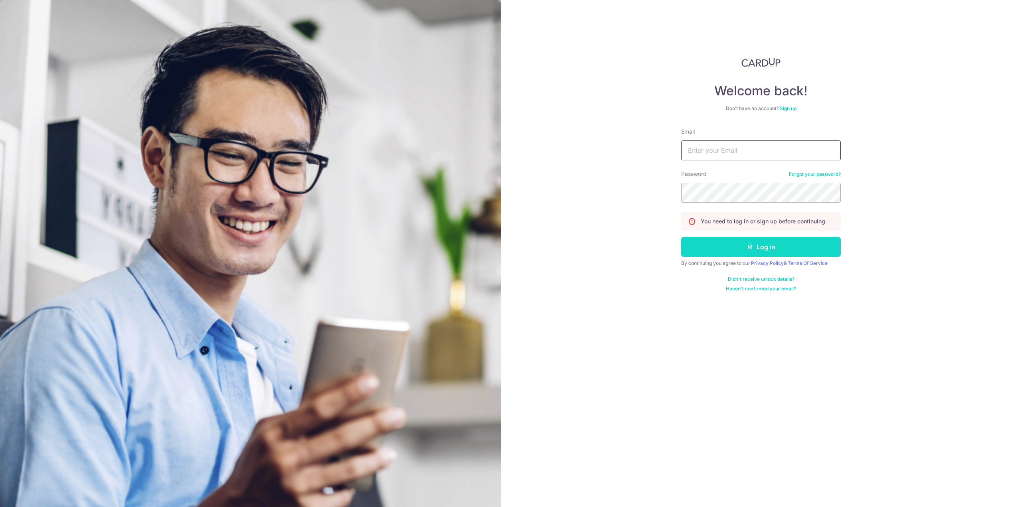
type input "josephkyr94@outlook.com"
click at [765, 244] on button "Log in" at bounding box center [761, 247] width 160 height 20
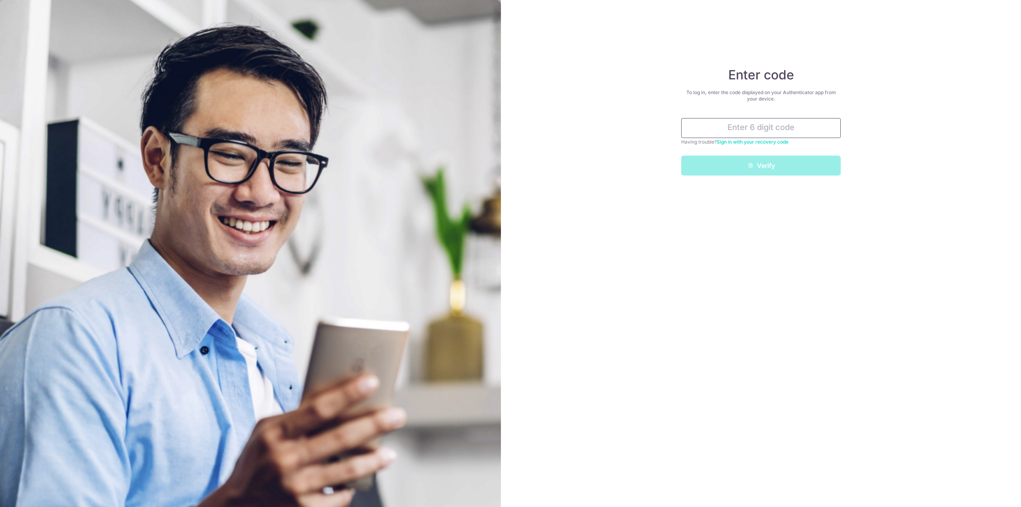
click at [771, 130] on input "text" at bounding box center [761, 128] width 160 height 20
type input "202639"
click at [783, 161] on button "Verify" at bounding box center [761, 166] width 160 height 20
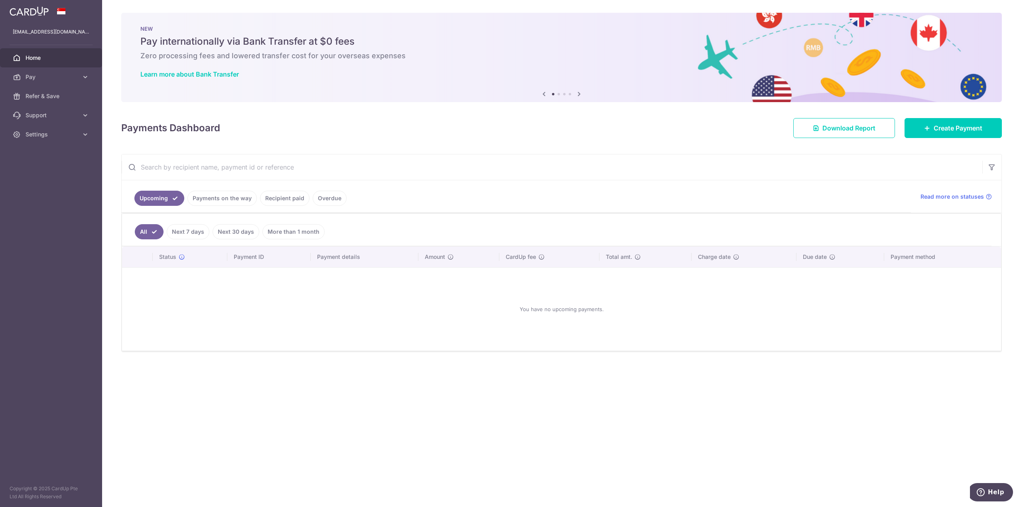
click at [332, 426] on div "× Pause Schedule Pause all future payments in this series Pause just this one p…" at bounding box center [561, 253] width 919 height 507
click at [306, 415] on div "× Pause Schedule Pause all future payments in this series Pause just this one p…" at bounding box center [561, 253] width 919 height 507
click at [73, 77] on span "Pay" at bounding box center [52, 77] width 53 height 8
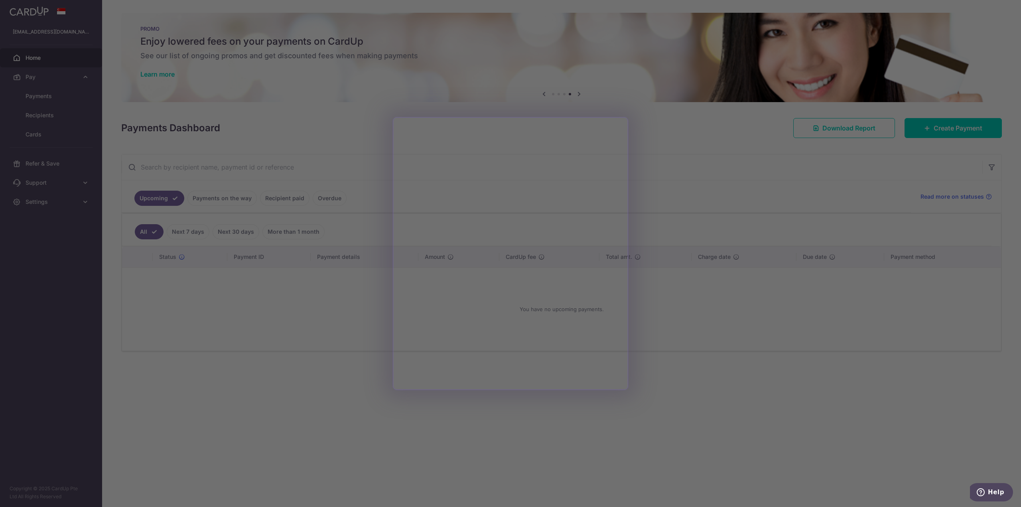
click at [759, 151] on div at bounding box center [515, 256] width 1031 height 512
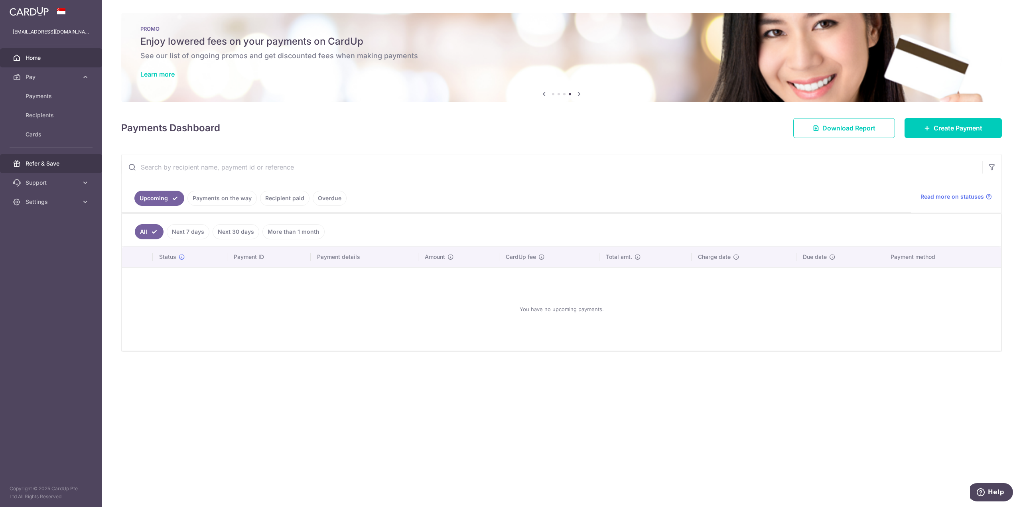
click at [63, 166] on span "Refer & Save" at bounding box center [52, 164] width 53 height 8
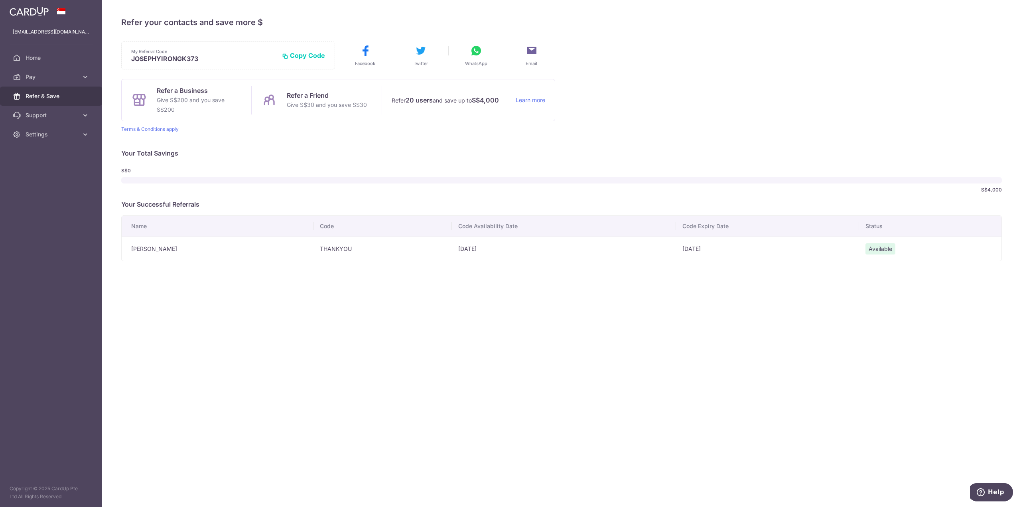
click at [436, 284] on div "× Invite your friends via email To Send Invitations Sample From CardUp Subject …" at bounding box center [561, 253] width 919 height 507
drag, startPoint x: 436, startPoint y: 284, endPoint x: 422, endPoint y: 284, distance: 14.0
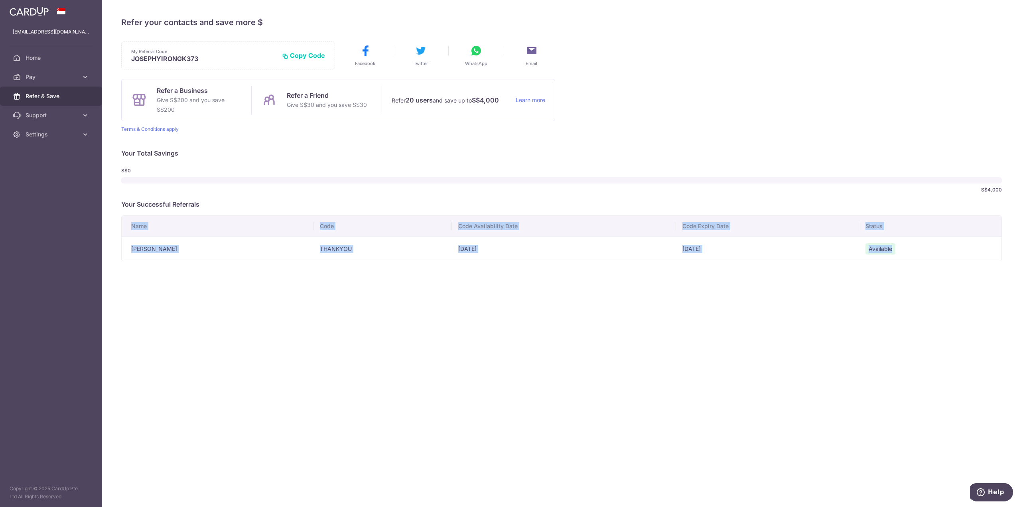
click at [436, 284] on div "× Invite your friends via email To Send Invitations Sample From CardUp Subject …" at bounding box center [561, 253] width 919 height 507
click at [394, 283] on div "× Invite your friends via email To Send Invitations Sample From CardUp Subject …" at bounding box center [561, 253] width 919 height 507
click at [178, 196] on div "My Referral Code JOSEPHYIRONGK373 Copy Code Copied Facebook Twitter WhatsApp Em…" at bounding box center [561, 151] width 880 height 220
click at [183, 163] on div "My Referral Code JOSEPHYIRONGK373 Copy Code Copied Facebook Twitter WhatsApp Em…" at bounding box center [561, 151] width 880 height 220
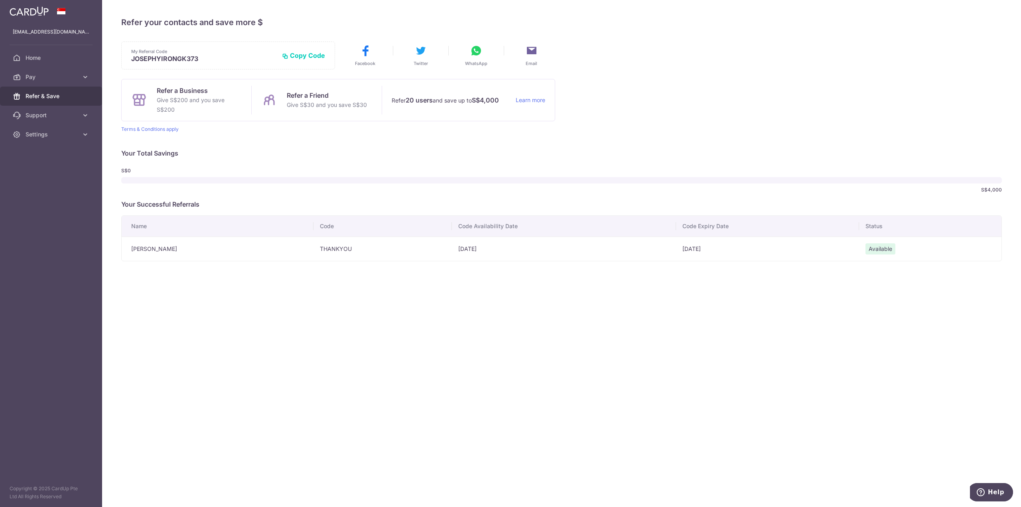
click at [183, 163] on div "My Referral Code JOSEPHYIRONGK373 Copy Code Copied Facebook Twitter WhatsApp Em…" at bounding box center [561, 151] width 880 height 220
click at [265, 165] on div "S$0 S$4,000" at bounding box center [561, 180] width 880 height 32
click at [875, 248] on span "Available" at bounding box center [880, 248] width 30 height 11
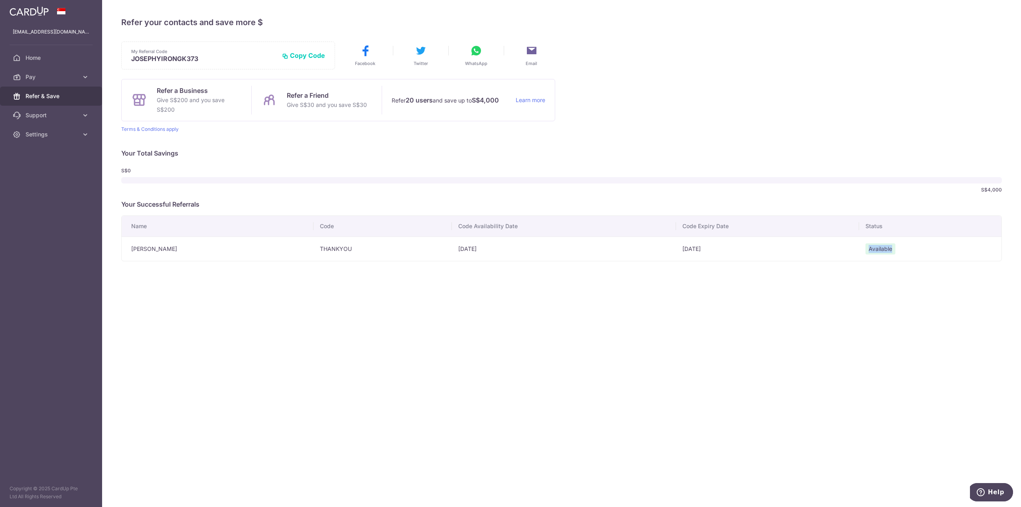
click at [875, 248] on span "Available" at bounding box center [880, 248] width 30 height 11
click at [556, 286] on div "× Invite your friends via email To Send Invitations Sample From CardUp Subject …" at bounding box center [561, 253] width 919 height 507
click at [58, 112] on span "Support" at bounding box center [52, 115] width 53 height 8
click at [67, 74] on span "Pay" at bounding box center [52, 77] width 53 height 8
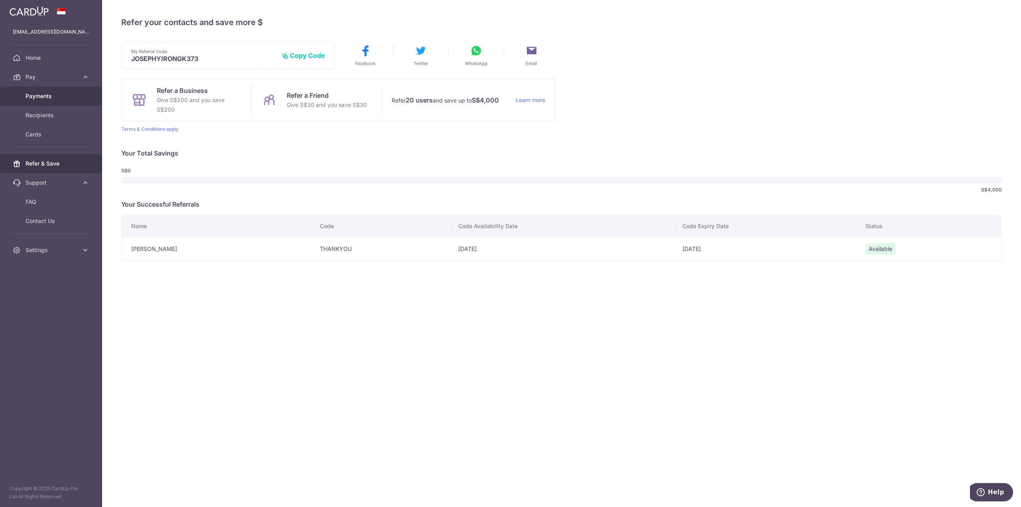
click at [59, 93] on span "Payments" at bounding box center [52, 96] width 53 height 8
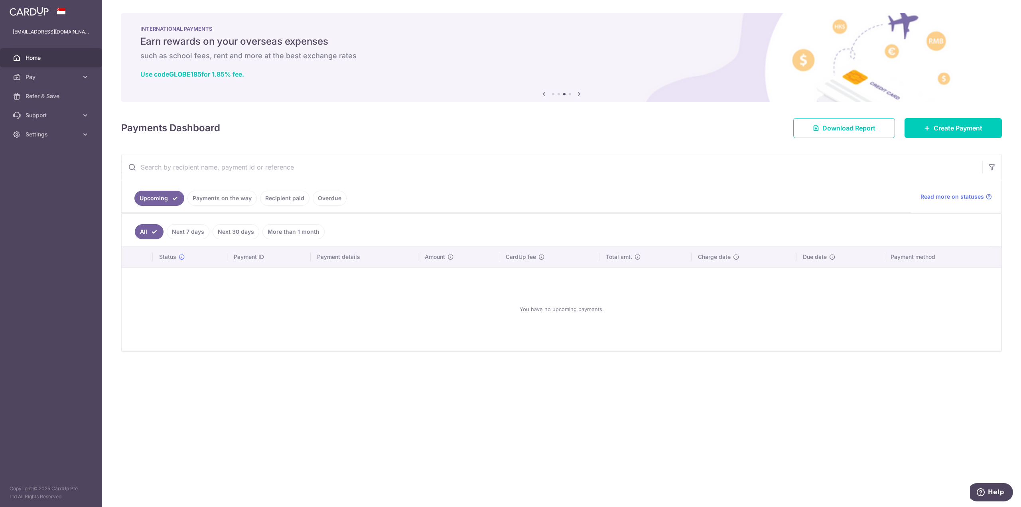
click at [541, 91] on icon at bounding box center [544, 94] width 10 height 10
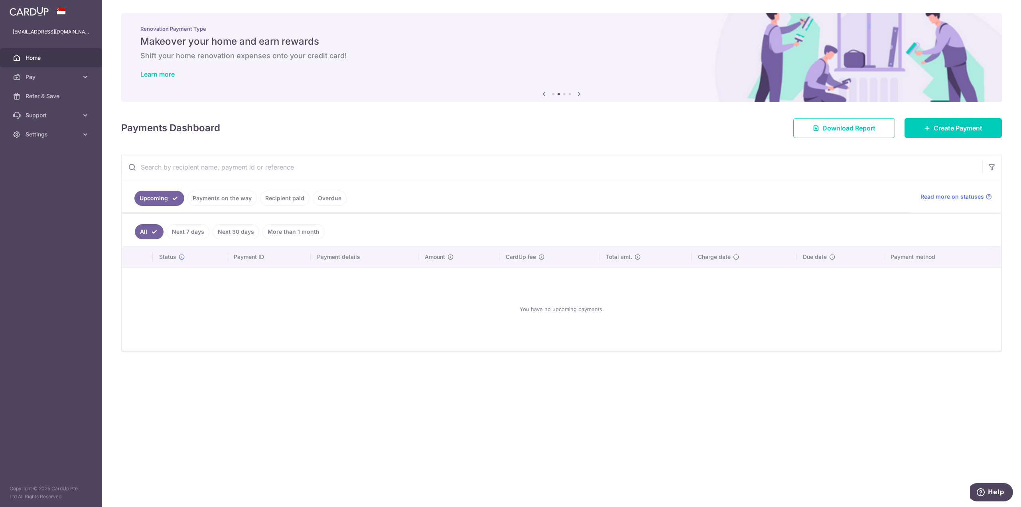
click at [543, 92] on icon at bounding box center [544, 94] width 10 height 10
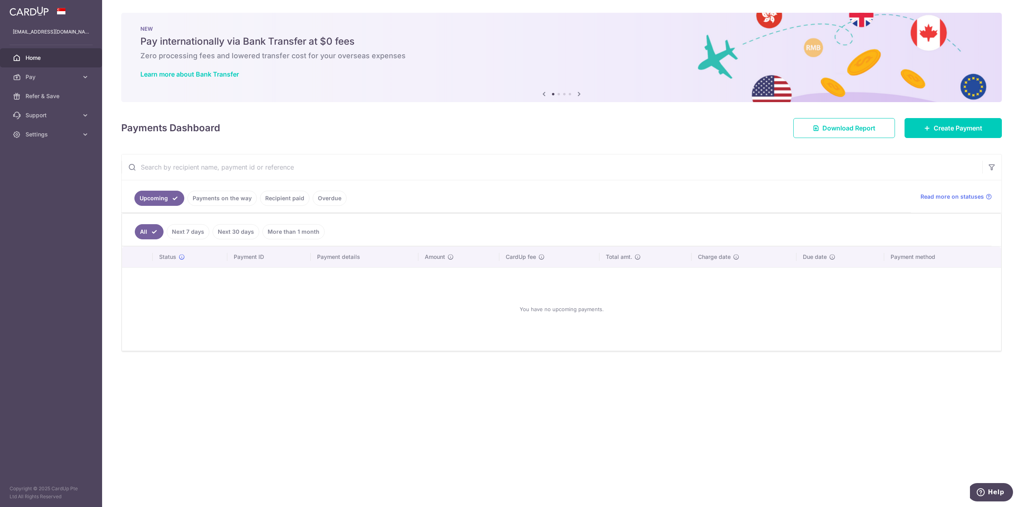
click at [543, 92] on icon at bounding box center [544, 94] width 10 height 10
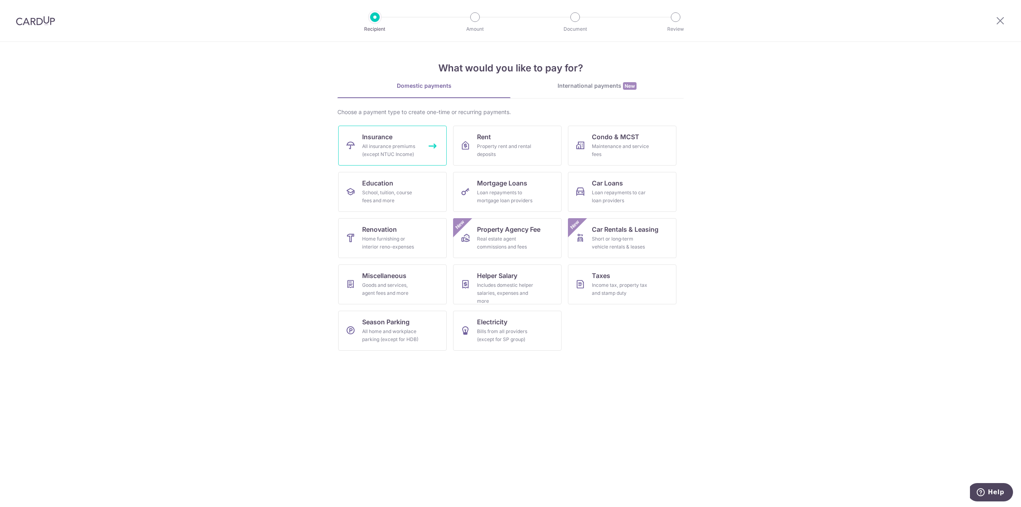
click at [410, 147] on div "All insurance premiums (except NTUC Income)" at bounding box center [390, 150] width 57 height 16
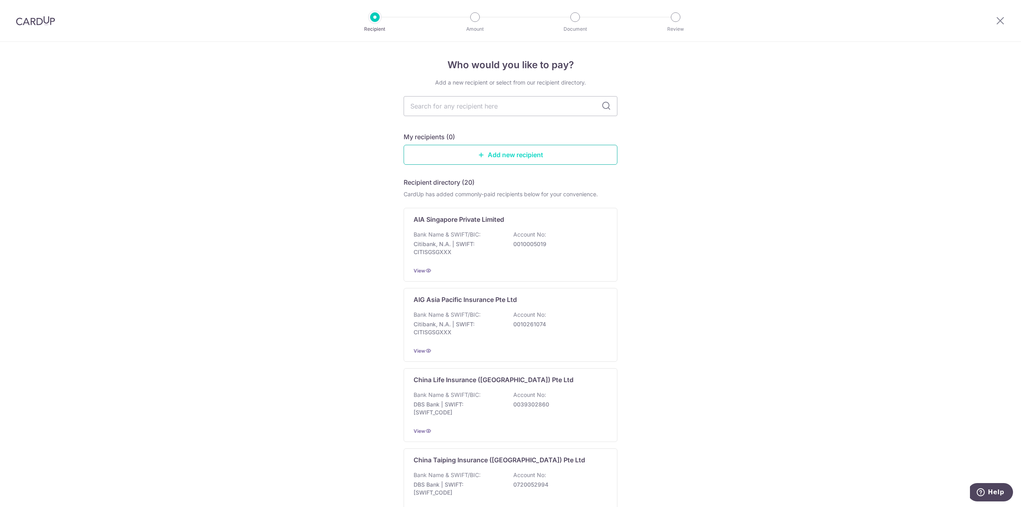
click at [505, 156] on link "Add new recipient" at bounding box center [511, 155] width 214 height 20
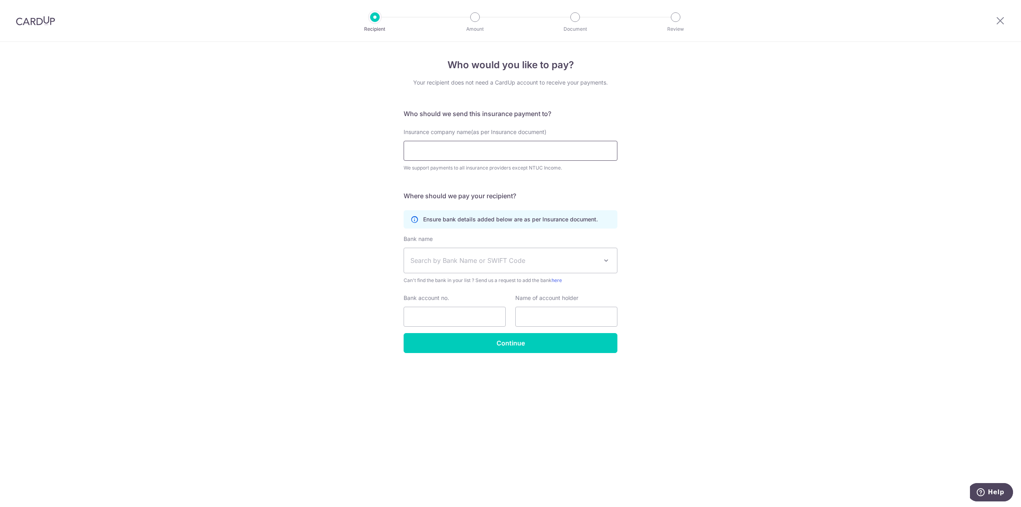
click at [499, 151] on input "Insurance company name(as per Insurance document)" at bounding box center [511, 151] width 214 height 20
click at [773, 199] on div "Who would you like to pay? Your recipient does not need a CardUp account to rec…" at bounding box center [510, 274] width 1021 height 465
drag, startPoint x: 728, startPoint y: 191, endPoint x: 486, endPoint y: 0, distance: 307.5
click at [728, 190] on div "Who would you like to pay? Your recipient does not need a CardUp account to rec…" at bounding box center [510, 274] width 1021 height 465
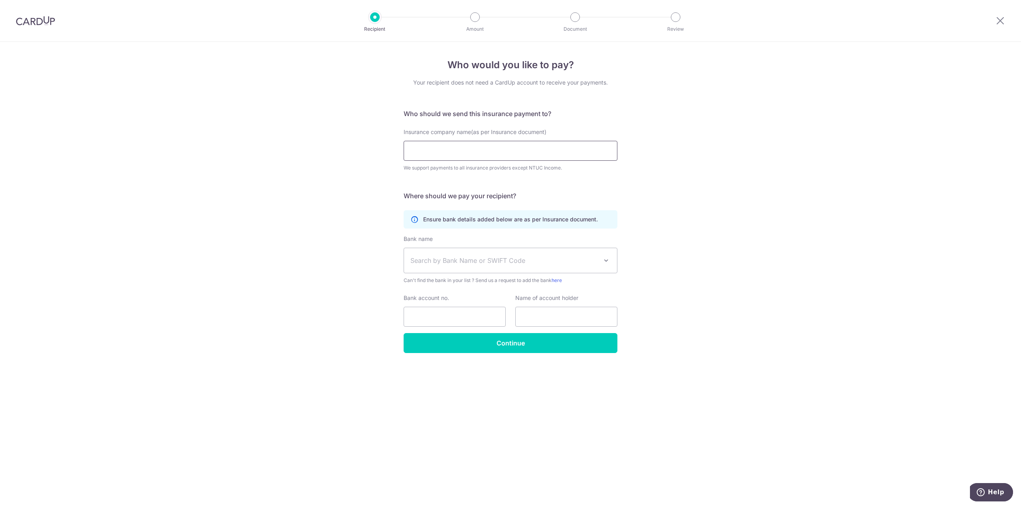
click at [507, 154] on input "Insurance company name(as per Insurance document)" at bounding box center [511, 151] width 214 height 20
type input "Singlife"
click at [734, 224] on div "Who would you like to pay? Your recipient does not need a CardUp account to rec…" at bounding box center [510, 274] width 1021 height 465
click at [819, 188] on div "Who would you like to pay? Your recipient does not need a CardUp account to rec…" at bounding box center [510, 274] width 1021 height 465
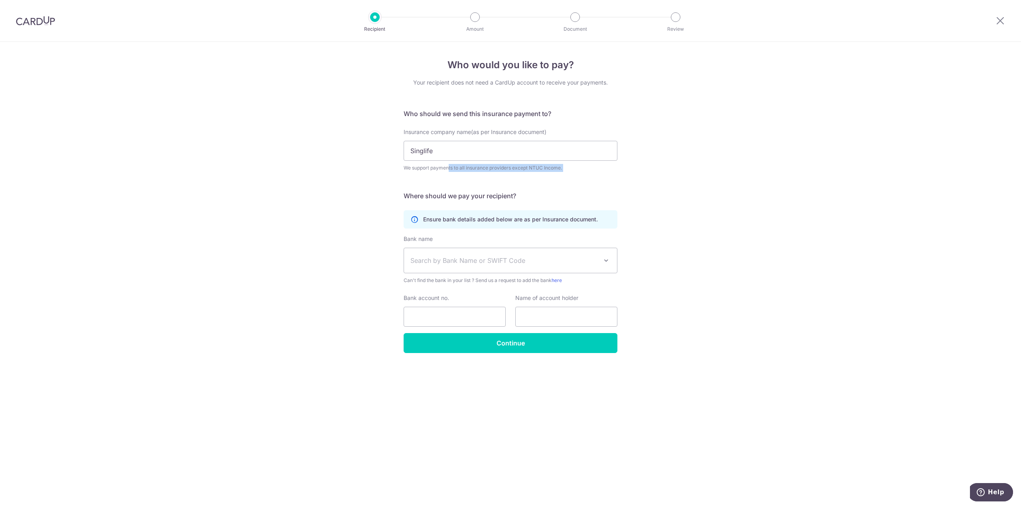
click at [819, 188] on div "Who would you like to pay? Your recipient does not need a CardUp account to rec…" at bounding box center [510, 274] width 1021 height 465
click at [526, 150] on input "Singlife" at bounding box center [511, 151] width 214 height 20
click at [705, 197] on div "Who would you like to pay? Your recipient does not need a CardUp account to rec…" at bounding box center [510, 274] width 1021 height 465
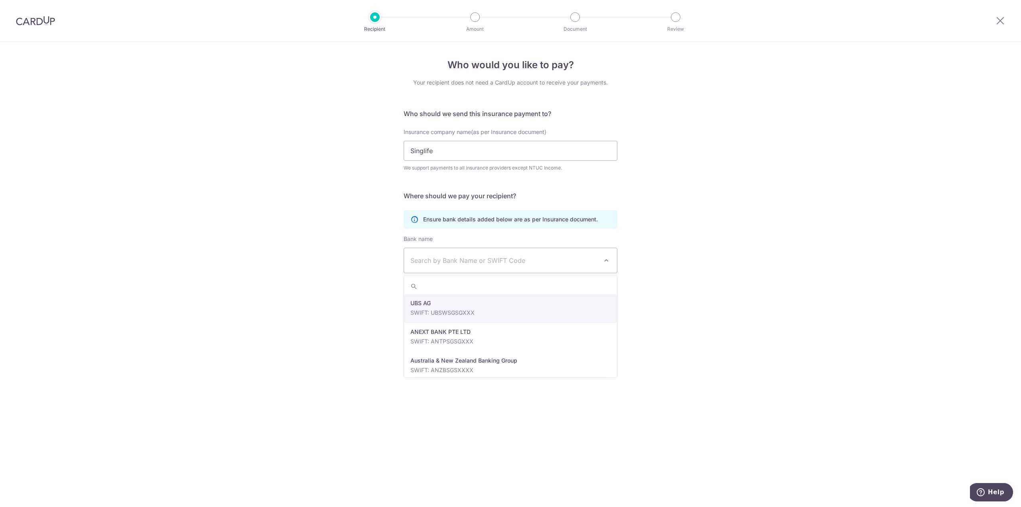
click at [598, 260] on span "Search by Bank Name or SWIFT Code" at bounding box center [510, 260] width 213 height 25
click at [522, 288] on input "search" at bounding box center [510, 286] width 213 height 16
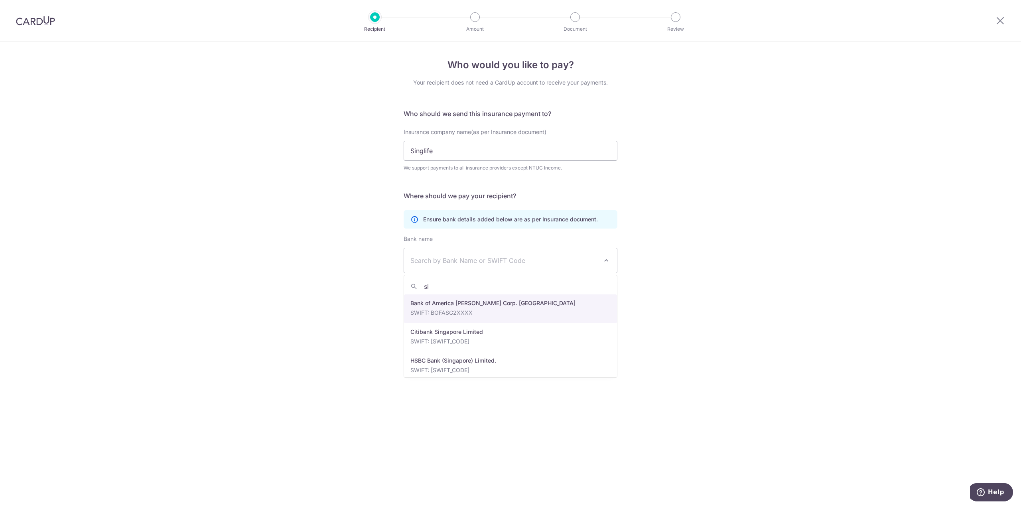
type input "s"
click at [730, 194] on div "Who would you like to pay? Your recipient does not need a CardUp account to rec…" at bounding box center [510, 274] width 1021 height 465
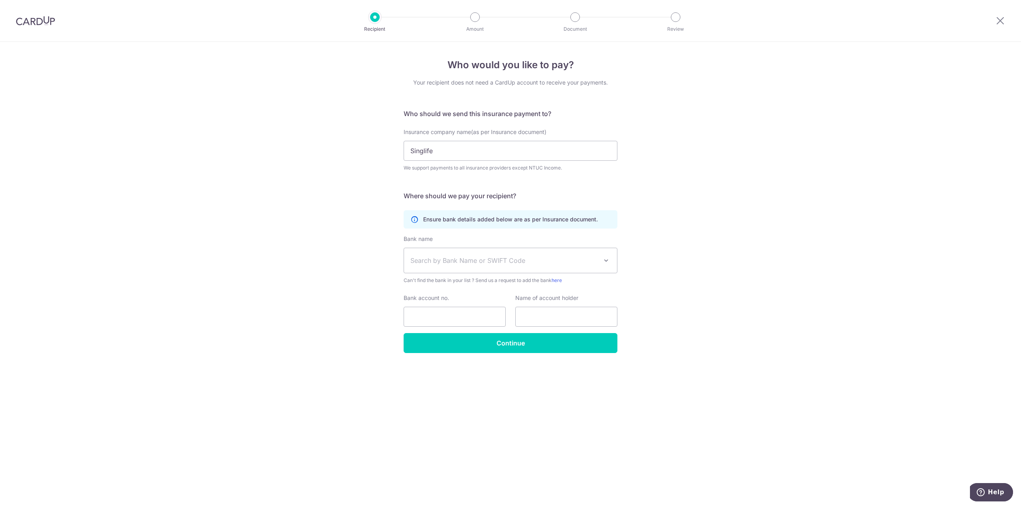
click at [730, 194] on div "Who would you like to pay? Your recipient does not need a CardUp account to rec…" at bounding box center [510, 274] width 1021 height 465
click at [723, 182] on div "Who would you like to pay? Your recipient does not need a CardUp account to rec…" at bounding box center [510, 274] width 1021 height 465
click at [300, 167] on div "Who would you like to pay? Your recipient does not need a CardUp account to rec…" at bounding box center [510, 274] width 1021 height 465
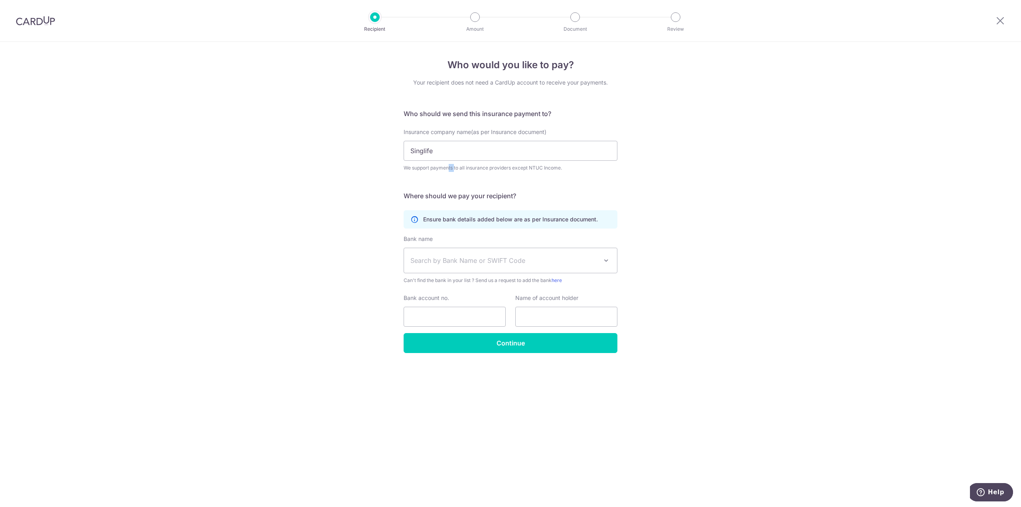
click at [300, 167] on div "Who would you like to pay? Your recipient does not need a CardUp account to rec…" at bounding box center [510, 274] width 1021 height 465
click at [256, 167] on div "Who would you like to pay? Your recipient does not need a CardUp account to rec…" at bounding box center [510, 274] width 1021 height 465
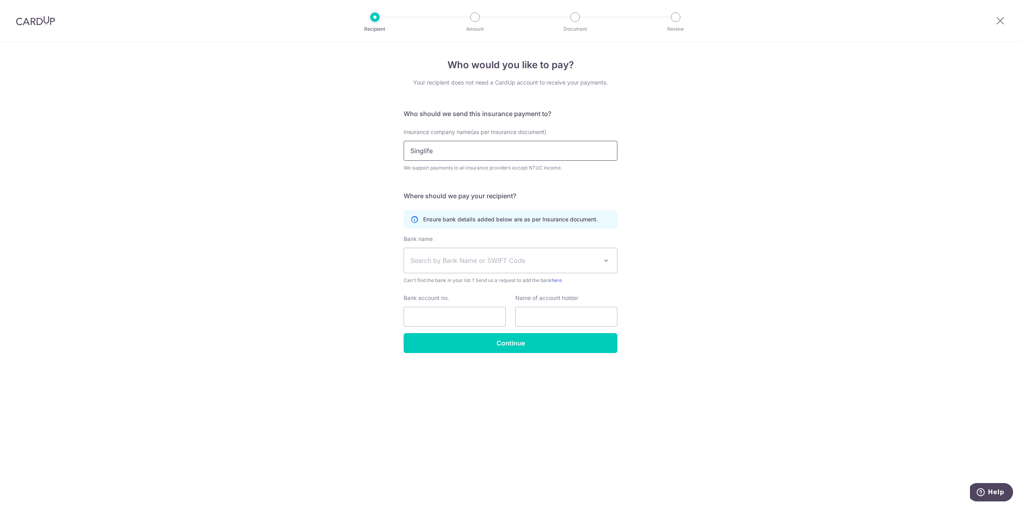
drag, startPoint x: 456, startPoint y: 155, endPoint x: 224, endPoint y: 146, distance: 232.6
click at [234, 148] on div "Who would you like to pay? Your recipient does not need a CardUp account to rec…" at bounding box center [510, 274] width 1021 height 465
click at [999, 25] on icon at bounding box center [1000, 21] width 10 height 10
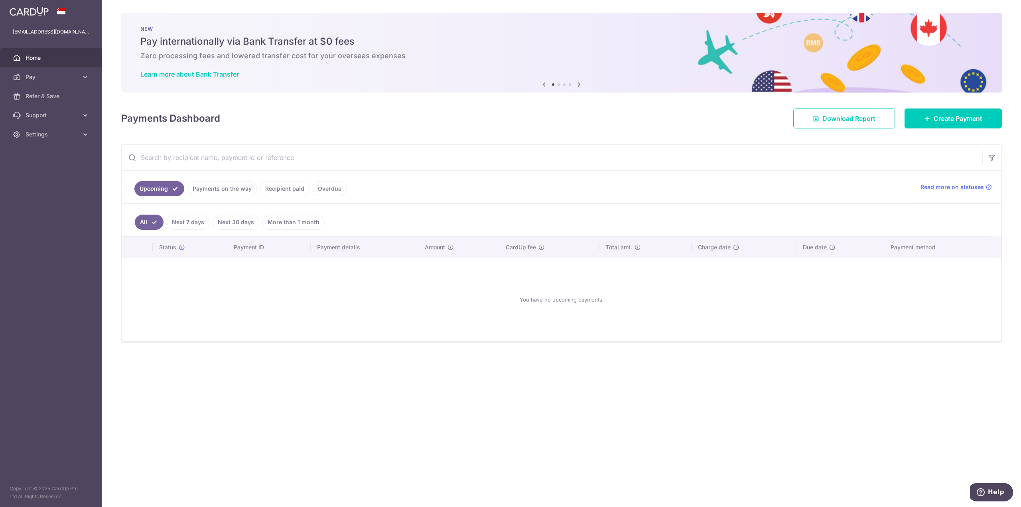
click at [250, 407] on div "× Pause Schedule Pause all future payments in this series Pause just this one p…" at bounding box center [561, 253] width 919 height 507
drag, startPoint x: 250, startPoint y: 407, endPoint x: 238, endPoint y: 402, distance: 12.3
click at [247, 405] on div "× Pause Schedule Pause all future payments in this series Pause just this one p…" at bounding box center [561, 253] width 919 height 507
click at [201, 385] on div "× Pause Schedule Pause all future payments in this series Pause just this one p…" at bounding box center [561, 253] width 919 height 507
click at [78, 77] on link "Pay" at bounding box center [51, 76] width 102 height 19
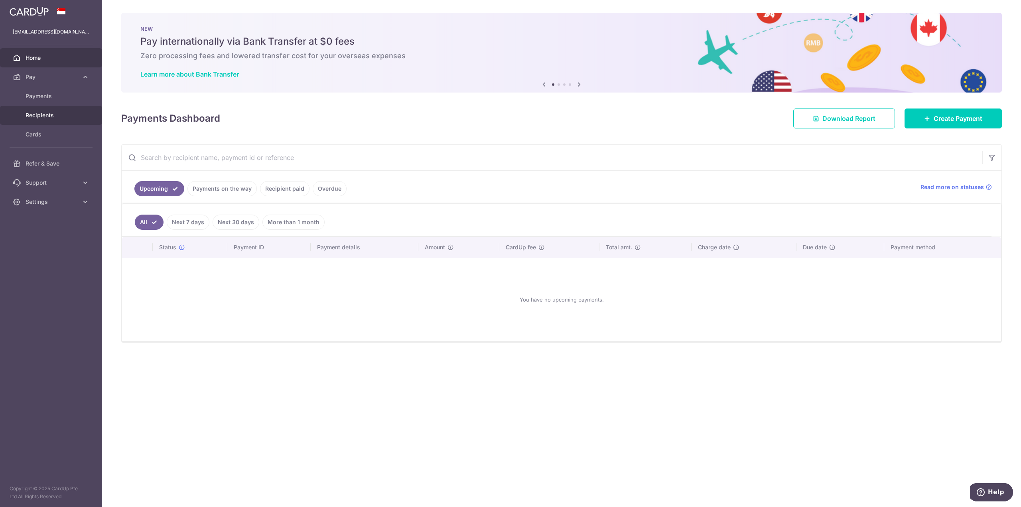
click at [58, 114] on span "Recipients" at bounding box center [52, 115] width 53 height 8
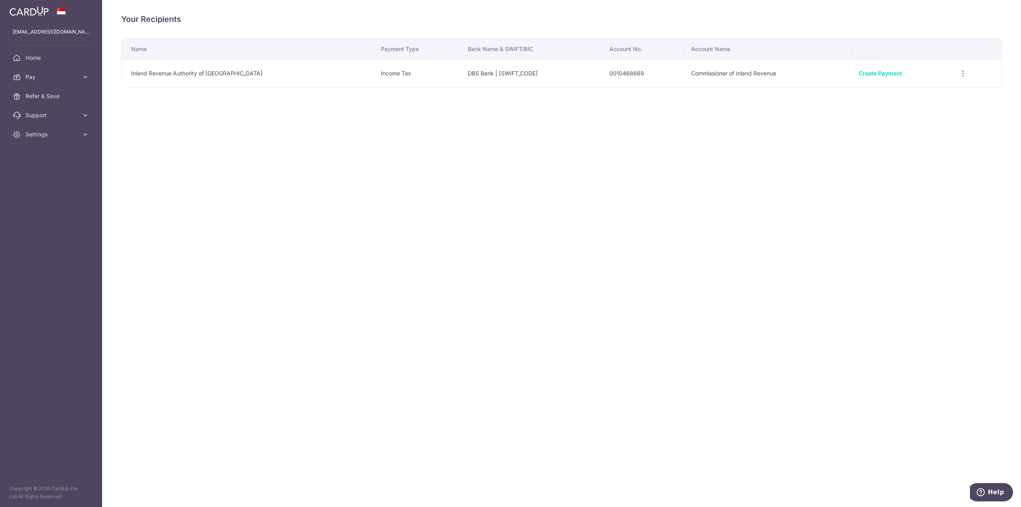
click at [776, 195] on div "Your Recipients Name Payment Type Bank Name & SWIFT/BIC Account No. Account Nam…" at bounding box center [561, 253] width 919 height 507
click at [520, 188] on div "Your Recipients Name Payment Type Bank Name & SWIFT/BIC Account No. Account Nam…" at bounding box center [561, 253] width 919 height 507
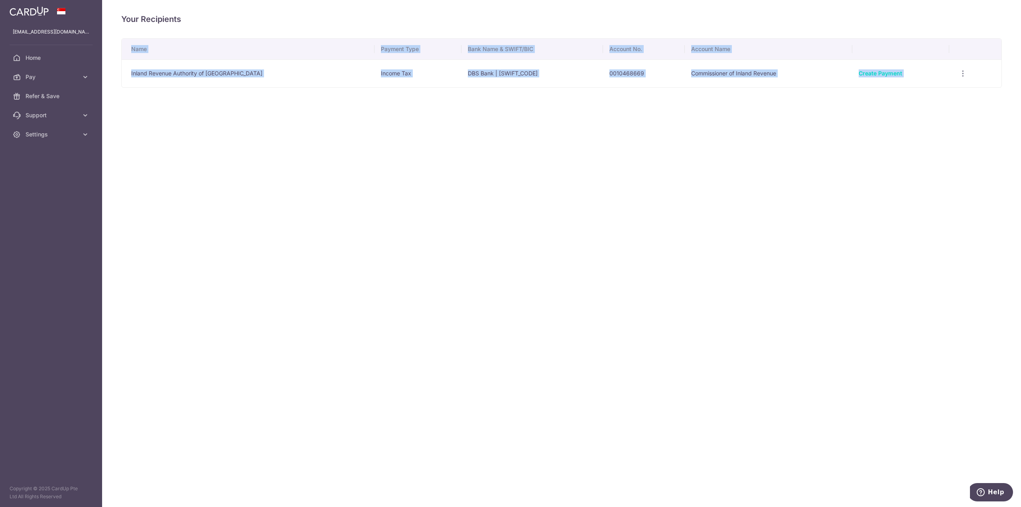
drag, startPoint x: 520, startPoint y: 188, endPoint x: 450, endPoint y: 179, distance: 70.4
click at [511, 187] on div "Your Recipients Name Payment Type Bank Name & SWIFT/BIC Account No. Account Nam…" at bounding box center [561, 253] width 919 height 507
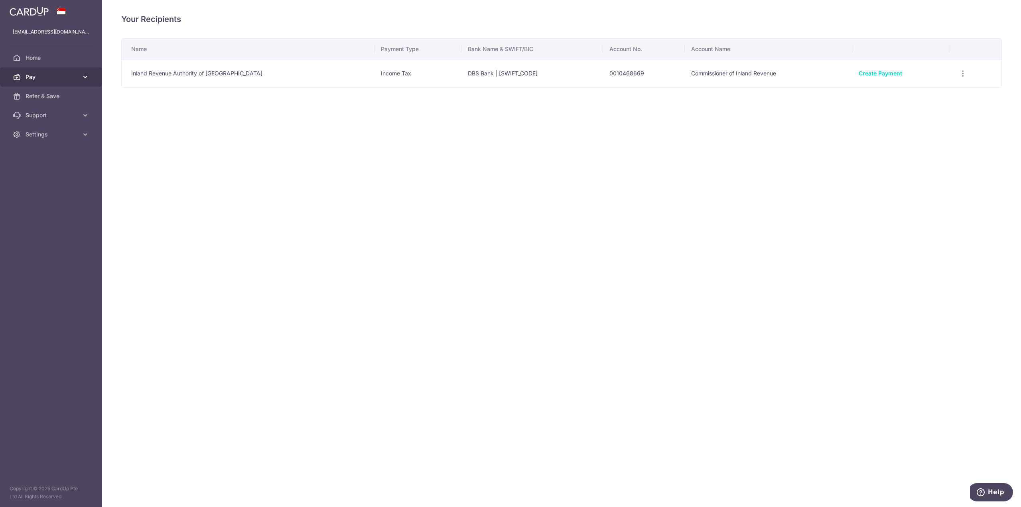
click at [87, 78] on icon at bounding box center [85, 77] width 8 height 8
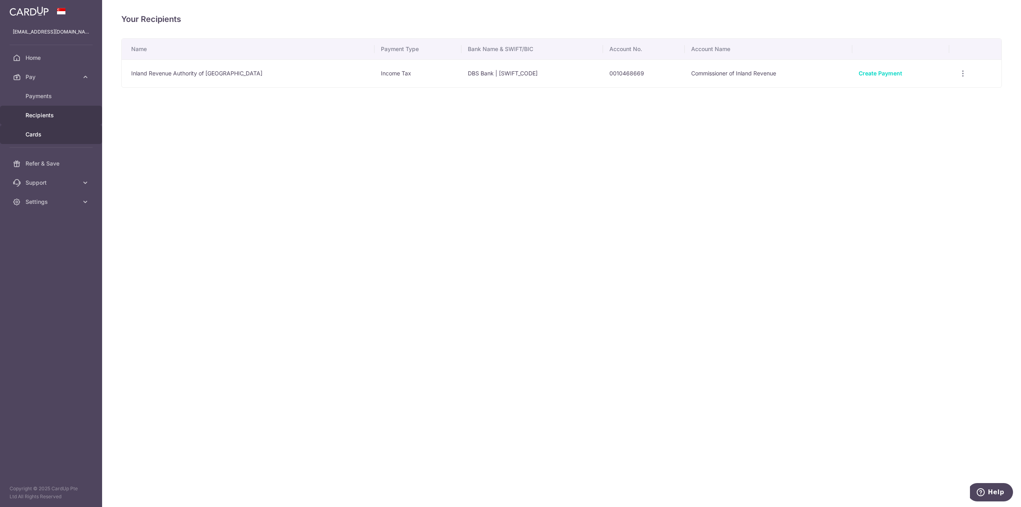
click at [68, 129] on link "Cards" at bounding box center [51, 134] width 102 height 19
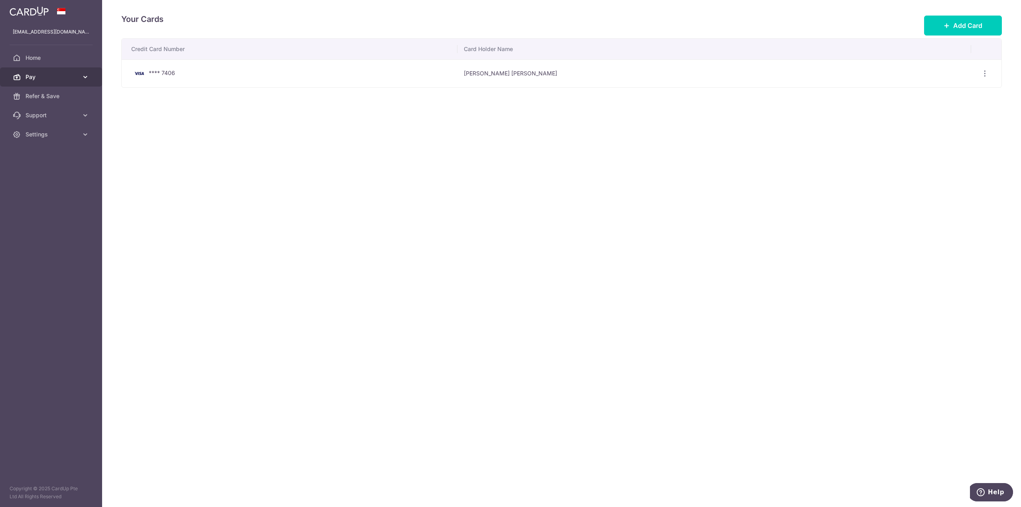
click at [54, 79] on span "Pay" at bounding box center [52, 77] width 53 height 8
click at [66, 96] on span "Payments" at bounding box center [52, 96] width 53 height 8
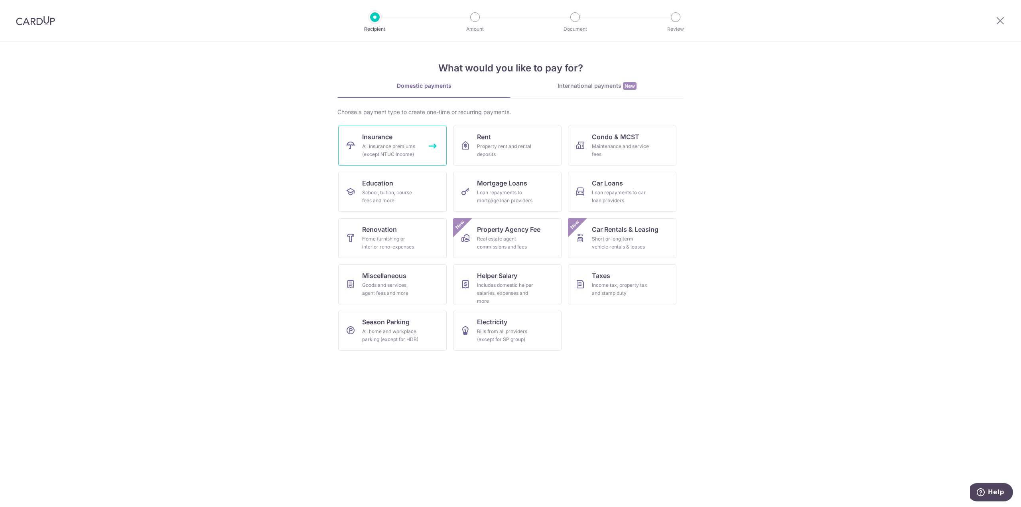
click at [399, 137] on link "Insurance All insurance premiums (except NTUC Income)" at bounding box center [392, 146] width 108 height 40
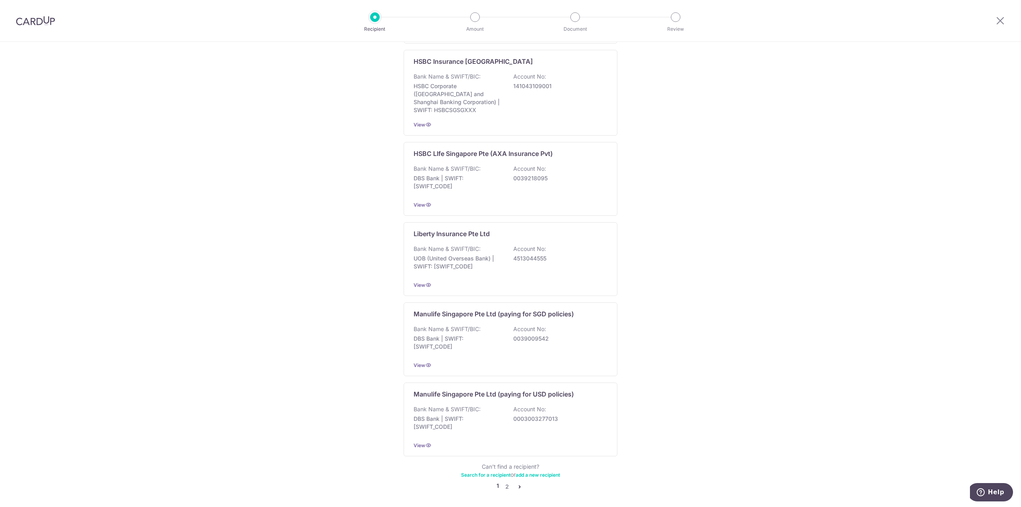
scroll to position [582, 0]
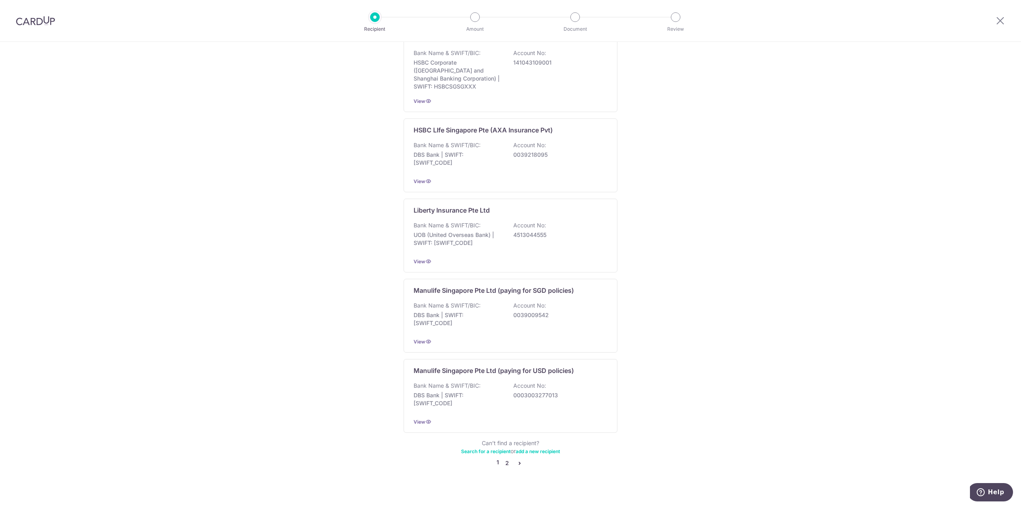
click at [504, 458] on link "2" at bounding box center [507, 463] width 10 height 10
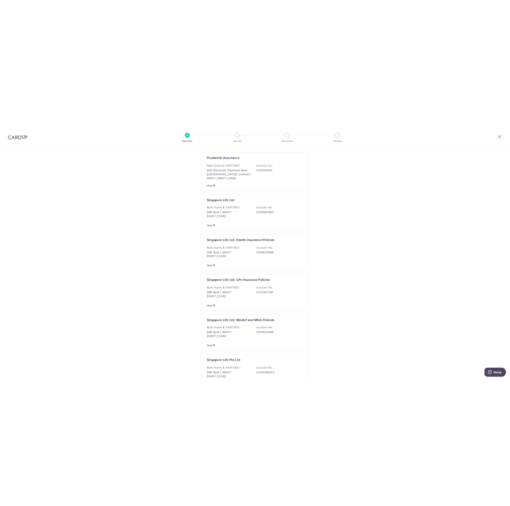
scroll to position [160, 0]
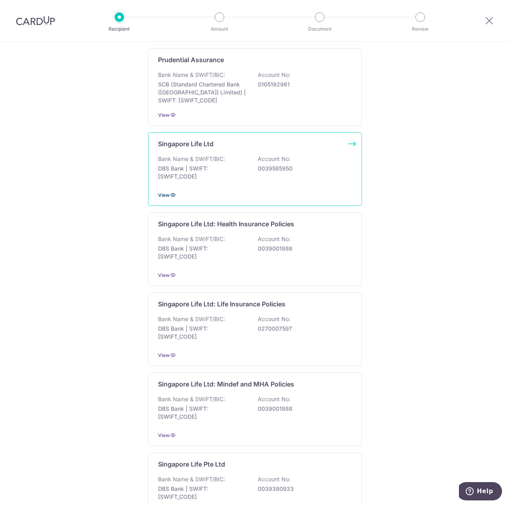
click at [164, 197] on span "View" at bounding box center [164, 195] width 12 height 6
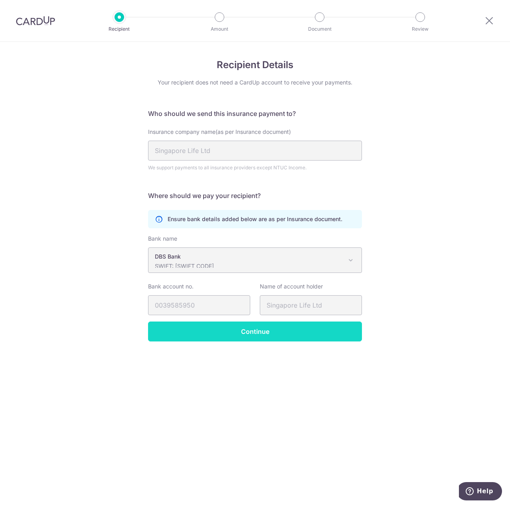
click at [270, 332] on input "Continue" at bounding box center [255, 332] width 214 height 20
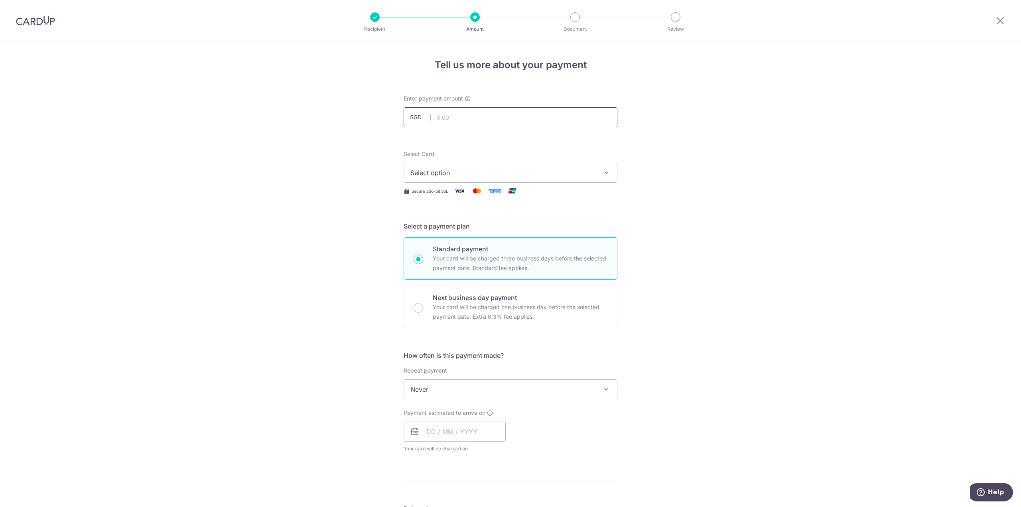
click at [477, 114] on input "text" at bounding box center [511, 117] width 214 height 20
type input "2,899.75"
click at [509, 133] on div "Tell us more about your payment Enter payment amount SGD 2,899.75 2899.75 Selec…" at bounding box center [510, 402] width 1021 height 721
click at [509, 134] on div "Tell us more about your payment Enter payment amount SGD 2,899.75 2899.75 Selec…" at bounding box center [510, 402] width 1021 height 721
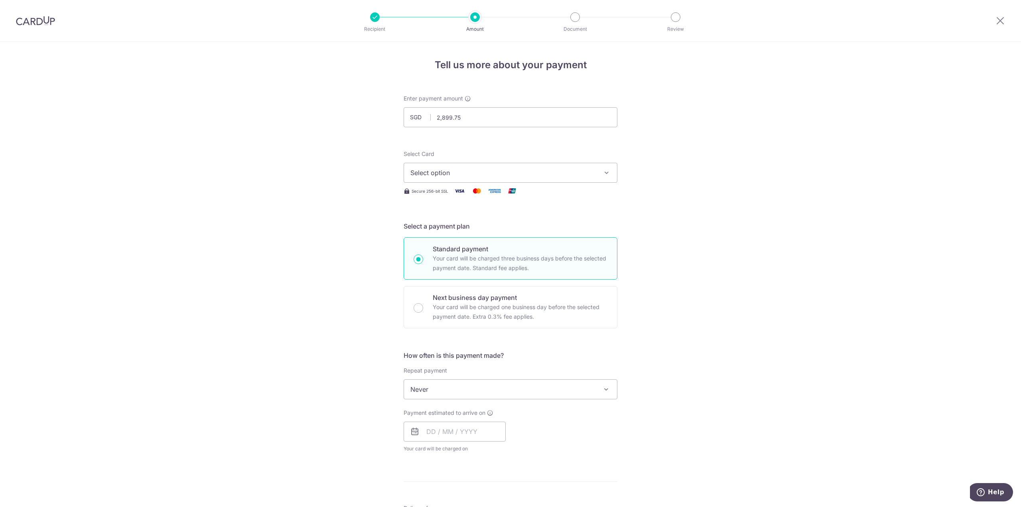
click at [509, 134] on div "Tell us more about your payment Enter payment amount SGD 2,899.75 2899.75 Selec…" at bounding box center [510, 402] width 1021 height 721
click at [509, 135] on div "Tell us more about your payment Enter payment amount SGD 2,899.75 2899.75 Selec…" at bounding box center [510, 402] width 1021 height 721
click at [509, 169] on icon "button" at bounding box center [607, 173] width 8 height 8
click at [487, 229] on span "**** 7406" at bounding box center [510, 230] width 200 height 10
click at [509, 223] on div "Tell us more about your payment Enter payment amount SGD 2,899.75 2899.75 Selec…" at bounding box center [510, 402] width 1021 height 721
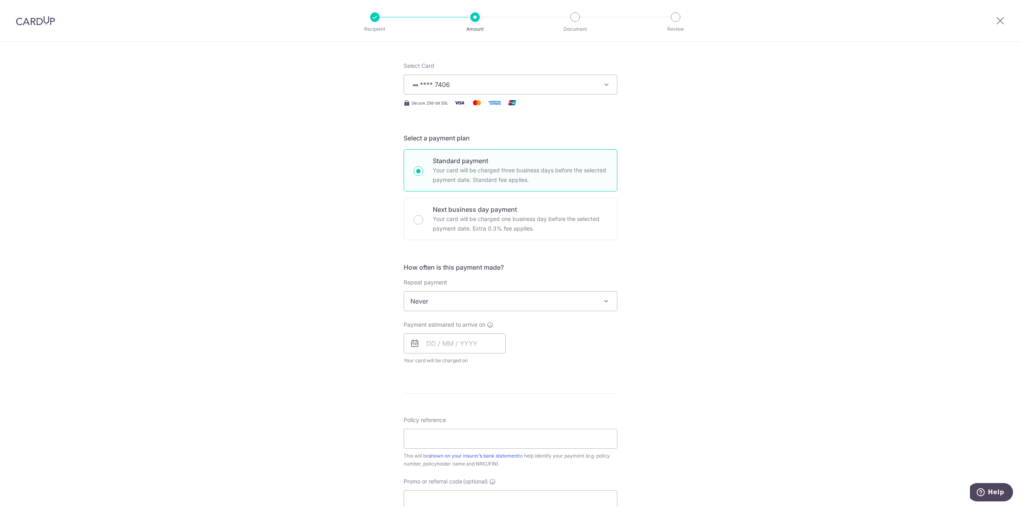
scroll to position [120, 0]
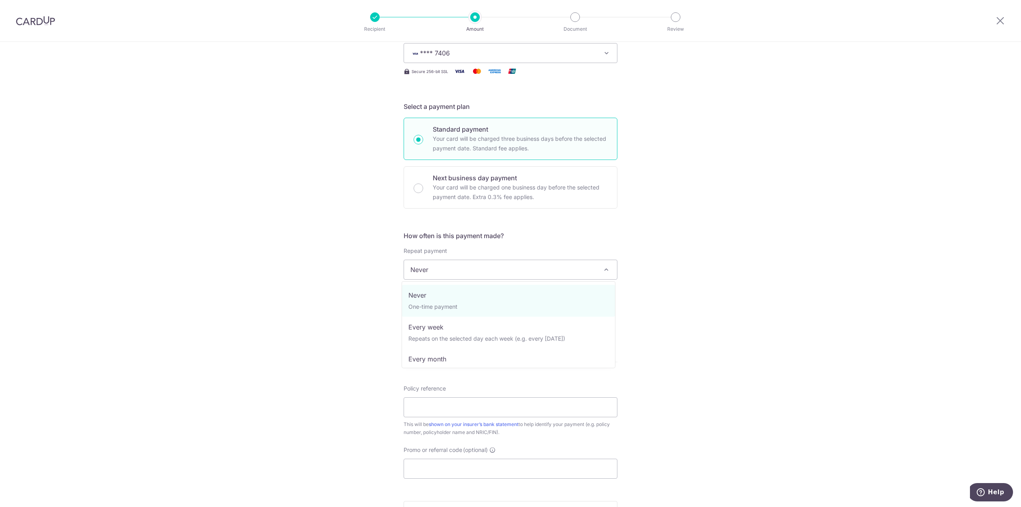
click at [509, 269] on span "Never" at bounding box center [510, 269] width 213 height 19
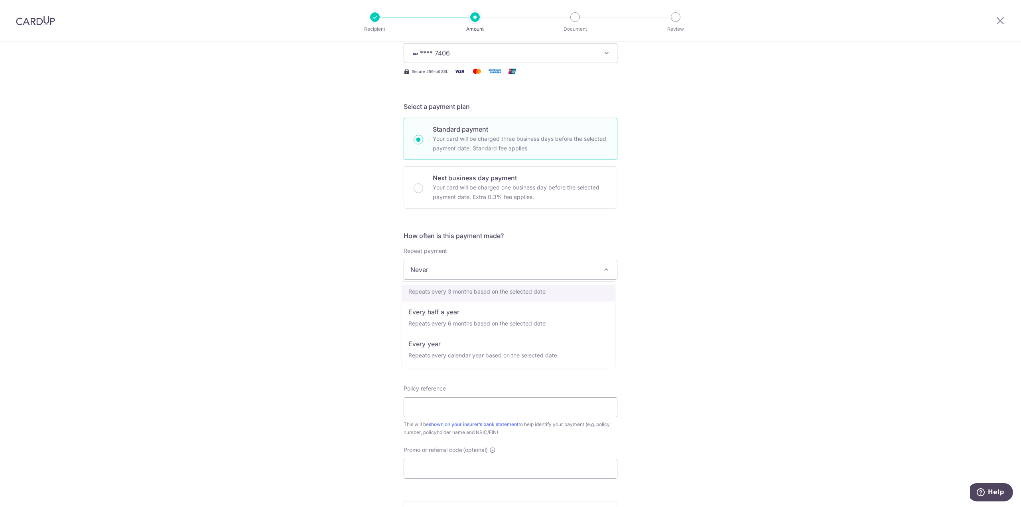
scroll to position [112, 0]
select select "6"
click at [509, 319] on div "Tell us more about your payment Enter payment amount SGD 2,899.75 2899.75 Selec…" at bounding box center [510, 286] width 1021 height 729
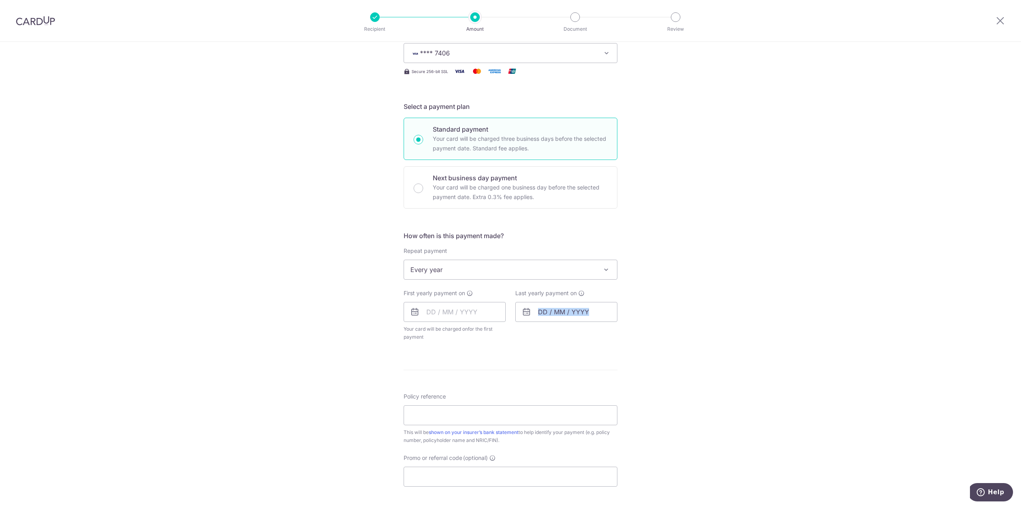
click at [509, 319] on div "Tell us more about your payment Enter payment amount SGD 2,899.75 2899.75 Selec…" at bounding box center [510, 286] width 1021 height 729
click at [509, 282] on div "Tell us more about your payment Enter payment amount SGD 2,899.75 2899.75 Selec…" at bounding box center [510, 286] width 1021 height 729
click at [465, 308] on input "text" at bounding box center [455, 312] width 102 height 20
click at [357, 343] on div "Tell us more about your payment Enter payment amount SGD 2,899.75 2899.75 Selec…" at bounding box center [510, 286] width 1021 height 729
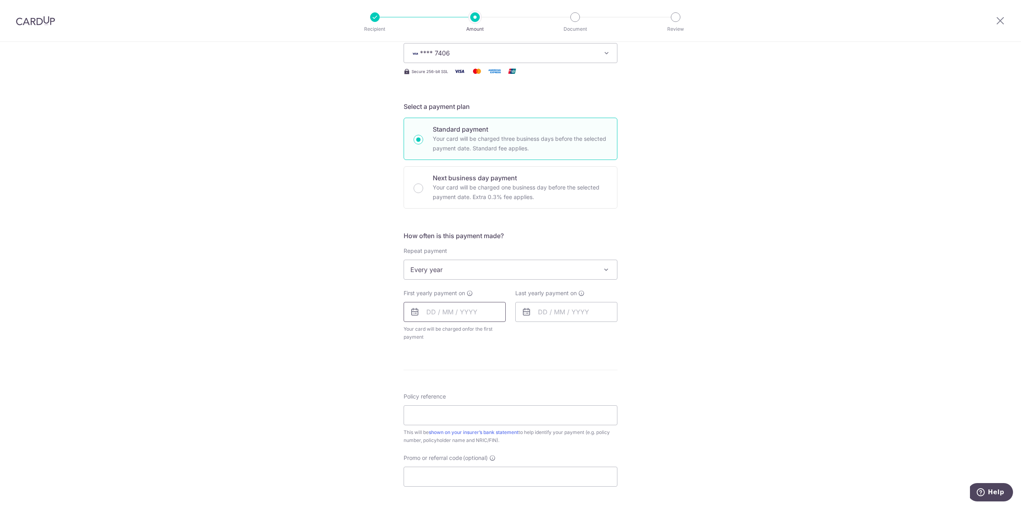
click at [444, 318] on input "text" at bounding box center [455, 312] width 102 height 20
click at [467, 415] on link "20" at bounding box center [467, 416] width 13 height 13
type input "20/08/2025"
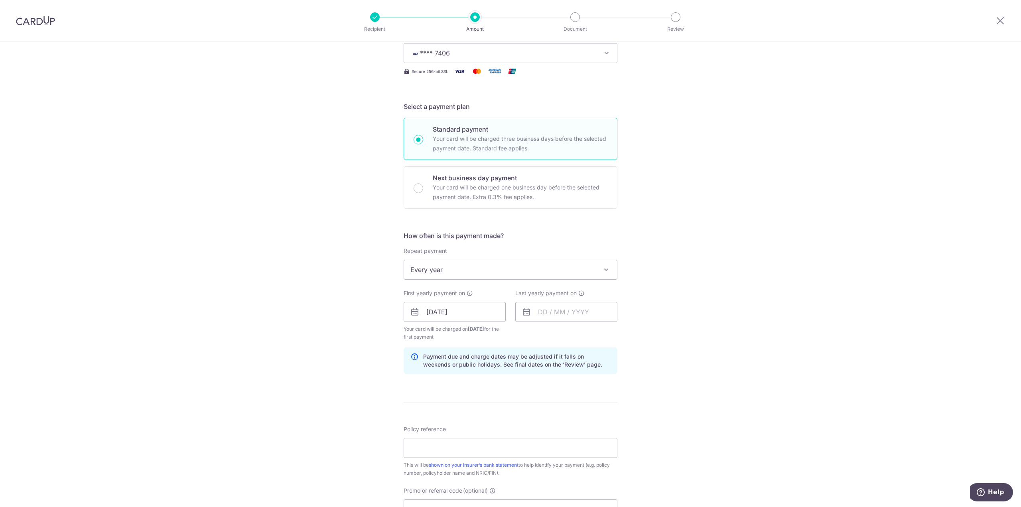
click at [509, 347] on div "Tell us more about your payment Enter payment amount SGD 2,899.75 2899.75 Selec…" at bounding box center [510, 303] width 1021 height 762
click at [509, 306] on div "Tell us more about your payment Enter payment amount SGD 2,899.75 2899.75 Selec…" at bounding box center [510, 303] width 1021 height 762
click at [509, 311] on input "text" at bounding box center [566, 312] width 102 height 20
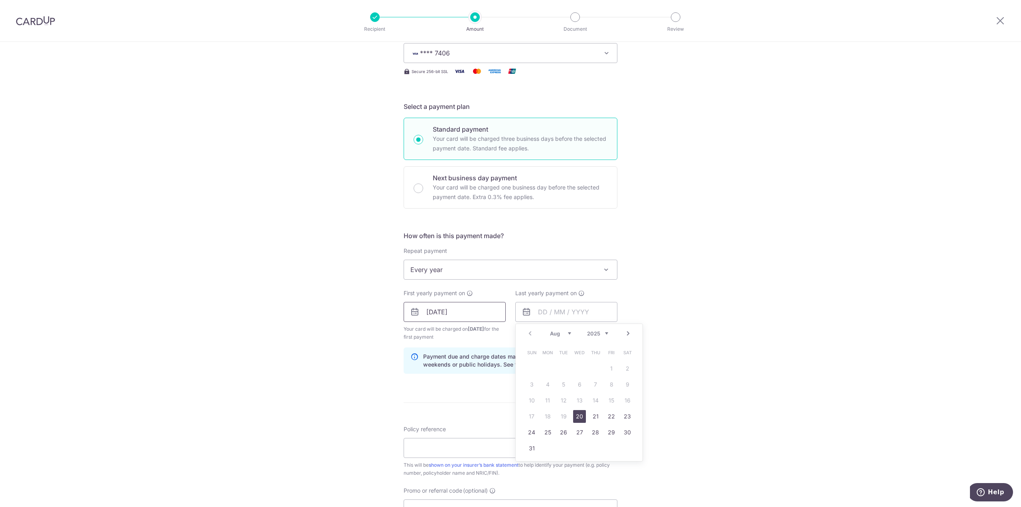
click at [476, 317] on input "20/08/2025" at bounding box center [455, 312] width 102 height 20
click at [509, 318] on input "text" at bounding box center [566, 312] width 102 height 20
click at [509, 332] on select "2025 2026 2027 2028 2029 2030 2031 2032 2033 2034 2035" at bounding box center [597, 333] width 21 height 6
click at [509, 399] on link "20" at bounding box center [611, 400] width 13 height 13
type input "20/08/2027"
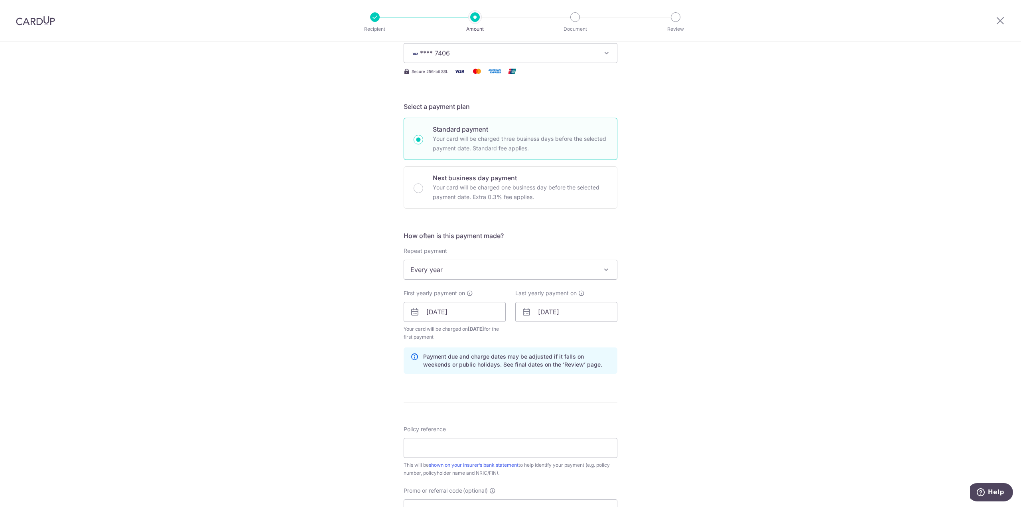
click at [509, 354] on div "Tell us more about your payment Enter payment amount SGD 2,899.75 2899.75 Selec…" at bounding box center [510, 303] width 1021 height 762
click at [509, 335] on div "Tell us more about your payment Enter payment amount SGD 2,899.75 2899.75 Selec…" at bounding box center [510, 303] width 1021 height 762
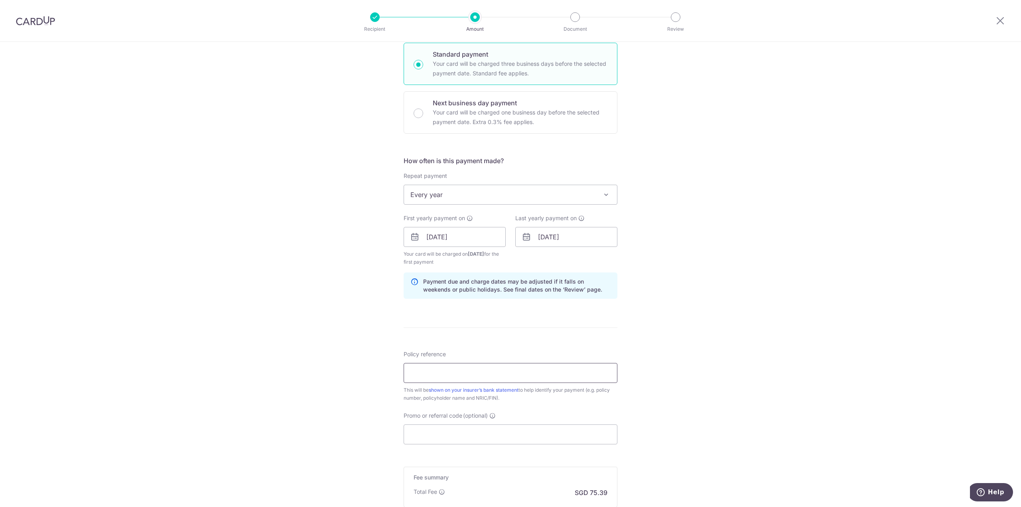
scroll to position [199, 0]
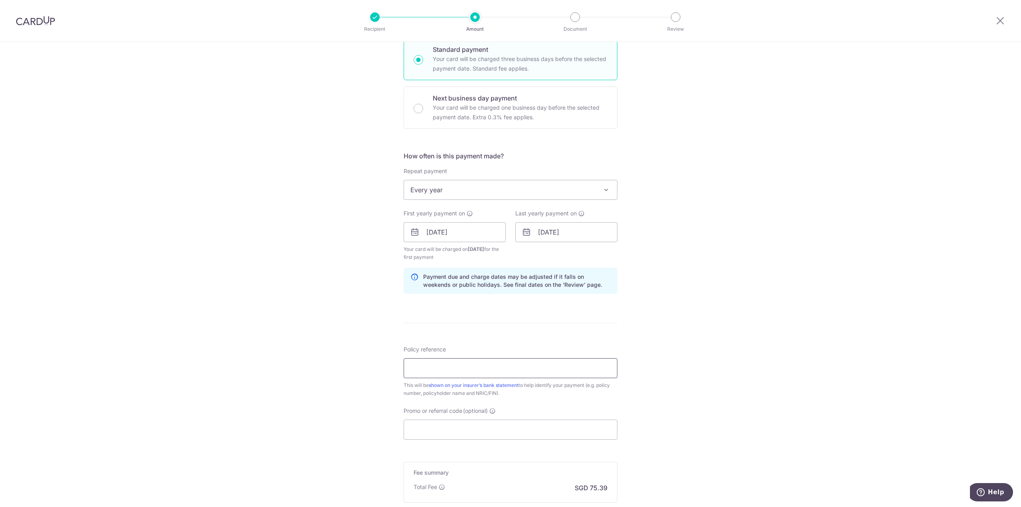
click at [509, 363] on input "Policy reference" at bounding box center [511, 368] width 214 height 20
click at [509, 359] on div "Tell us more about your payment Enter payment amount SGD 2,899.75 2899.75 Selec…" at bounding box center [510, 223] width 1021 height 762
click at [509, 356] on div "Tell us more about your payment Enter payment amount SGD 2,899.75 2899.75 Selec…" at bounding box center [510, 223] width 1021 height 762
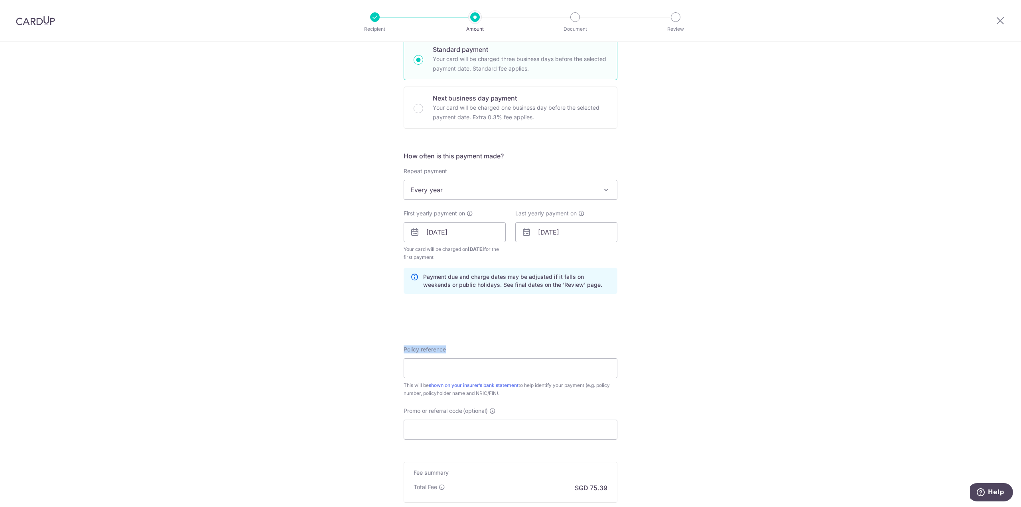
click at [509, 356] on div "Tell us more about your payment Enter payment amount SGD 2,899.75 2899.75 Selec…" at bounding box center [510, 223] width 1021 height 762
click at [509, 343] on div "Tell us more about your payment Enter payment amount SGD 2,899.75 2899.75 Selec…" at bounding box center [510, 223] width 1021 height 762
click at [509, 365] on input "Policy reference" at bounding box center [511, 368] width 214 height 20
click at [509, 363] on div "Tell us more about your payment Enter payment amount SGD 2,899.75 2899.75 Selec…" at bounding box center [510, 223] width 1021 height 762
click at [509, 366] on input "Policy reference" at bounding box center [511, 368] width 214 height 20
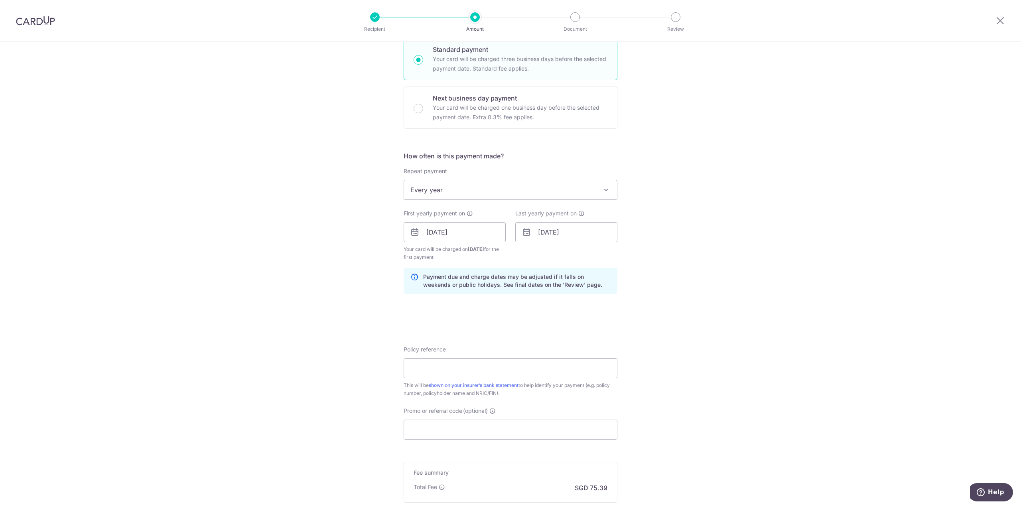
drag, startPoint x: 210, startPoint y: 293, endPoint x: 220, endPoint y: 297, distance: 10.7
click at [210, 293] on div "Tell us more about your payment Enter payment amount SGD 2,899.75 2899.75 Selec…" at bounding box center [510, 223] width 1021 height 762
click at [452, 360] on input "Policy reference" at bounding box center [511, 368] width 214 height 20
type input "06449667"
click at [509, 338] on div "Tell us more about your payment Enter payment amount SGD 2,899.75 2899.75 Selec…" at bounding box center [510, 223] width 1021 height 762
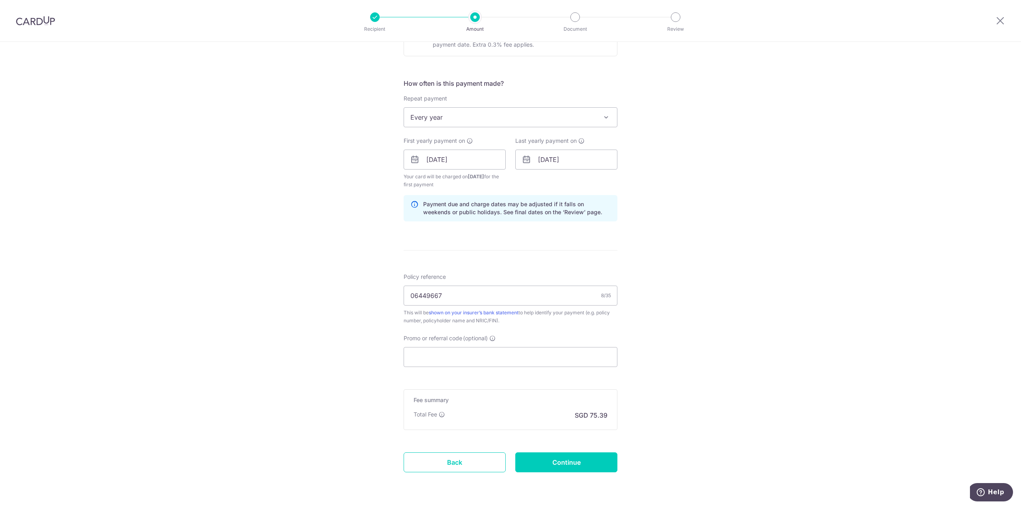
scroll to position [297, 0]
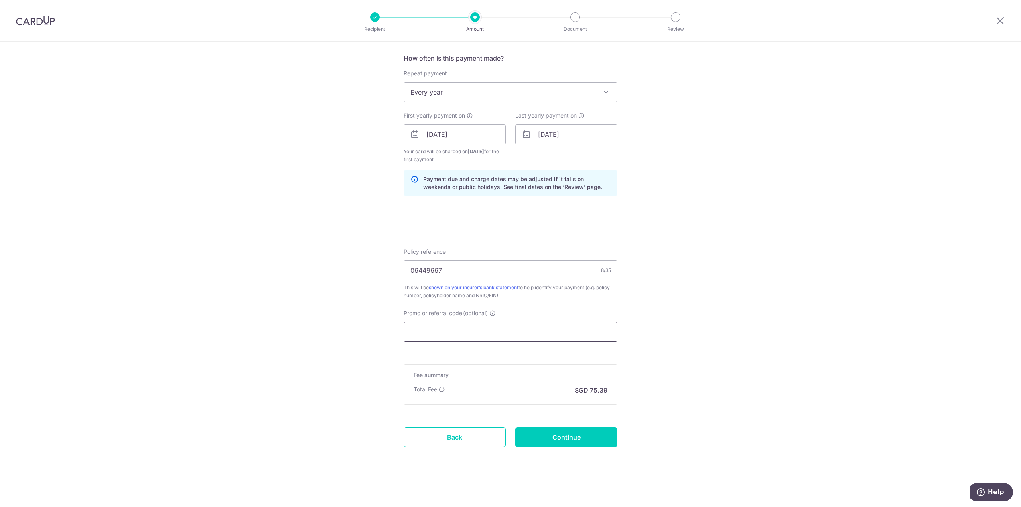
click at [483, 330] on input "Promo or referral code (optional)" at bounding box center [511, 332] width 214 height 20
click at [461, 327] on input "Promo or referral code (optional)" at bounding box center [511, 332] width 214 height 20
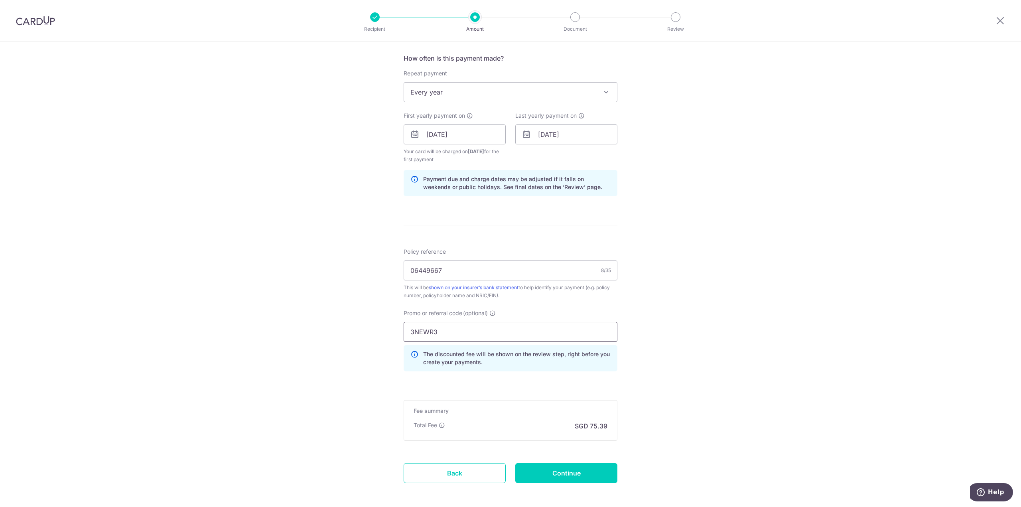
type input "3NEWR3"
click at [509, 299] on div "Tell us more about your payment Enter payment amount SGD 2,899.75 2899.75 Selec…" at bounding box center [510, 144] width 1021 height 798
click at [509, 309] on div "Tell us more about your payment Enter payment amount SGD 2,899.75 2899.75 Selec…" at bounding box center [510, 144] width 1021 height 798
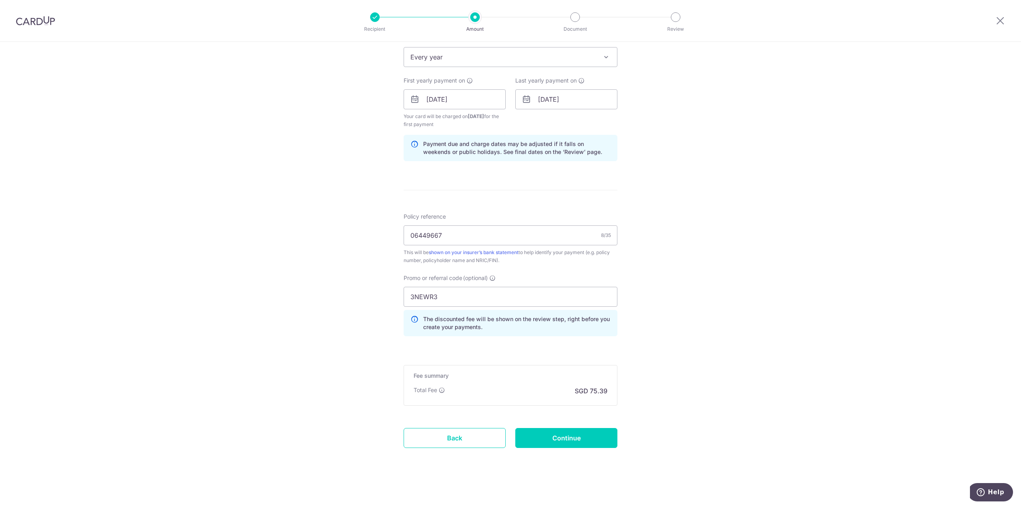
scroll to position [333, 0]
click at [509, 432] on input "Continue" at bounding box center [566, 437] width 102 height 20
type input "Create Schedule"
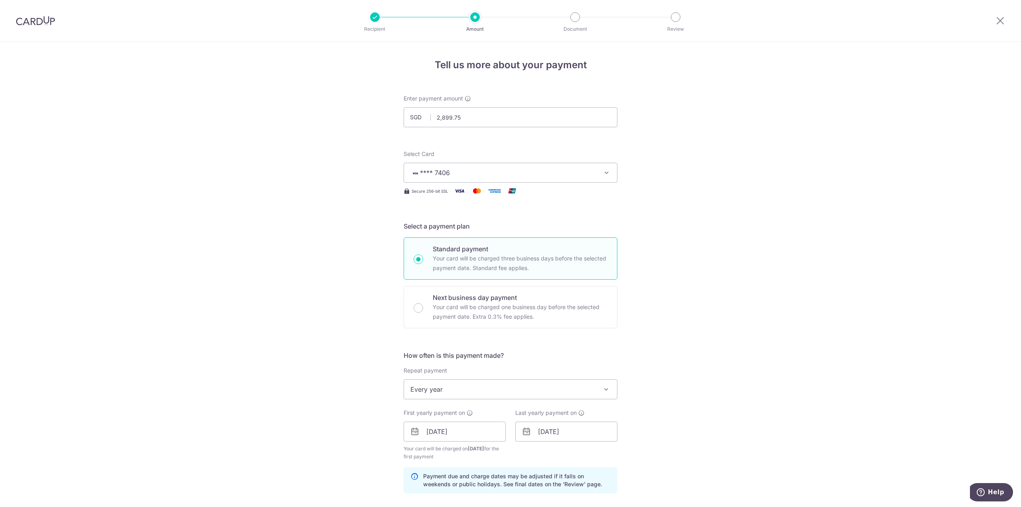
scroll to position [37, 0]
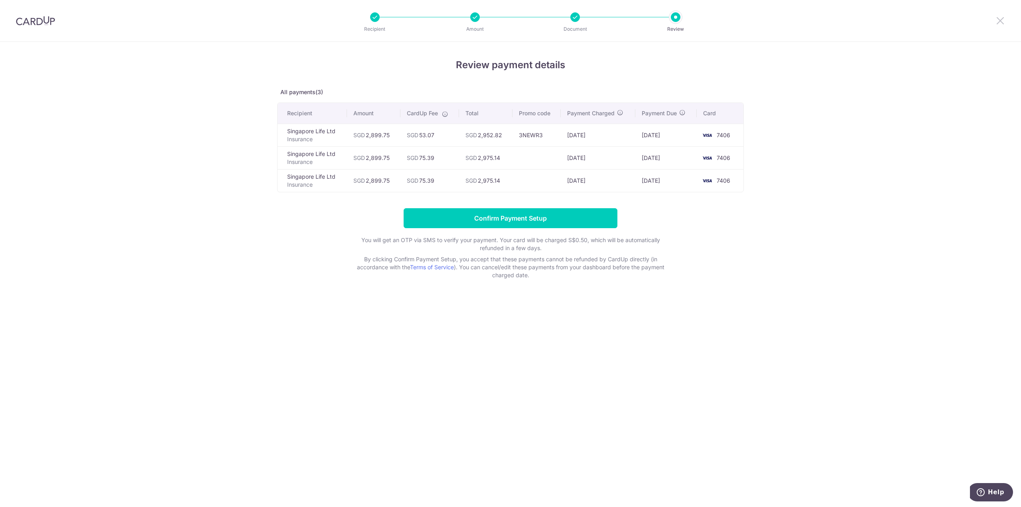
click at [1000, 23] on icon at bounding box center [1000, 21] width 10 height 10
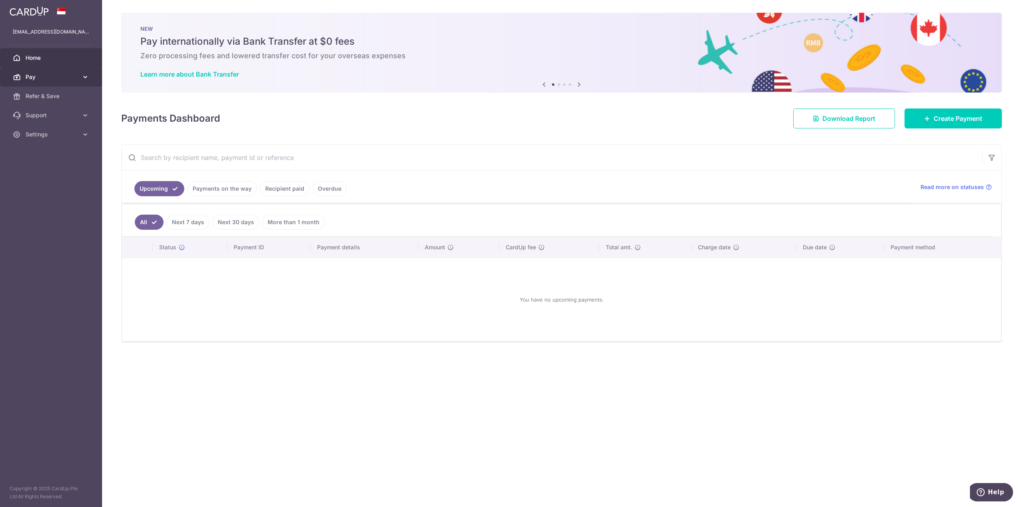
click at [74, 78] on span "Pay" at bounding box center [52, 77] width 53 height 8
click at [50, 96] on span "Payments" at bounding box center [52, 96] width 53 height 8
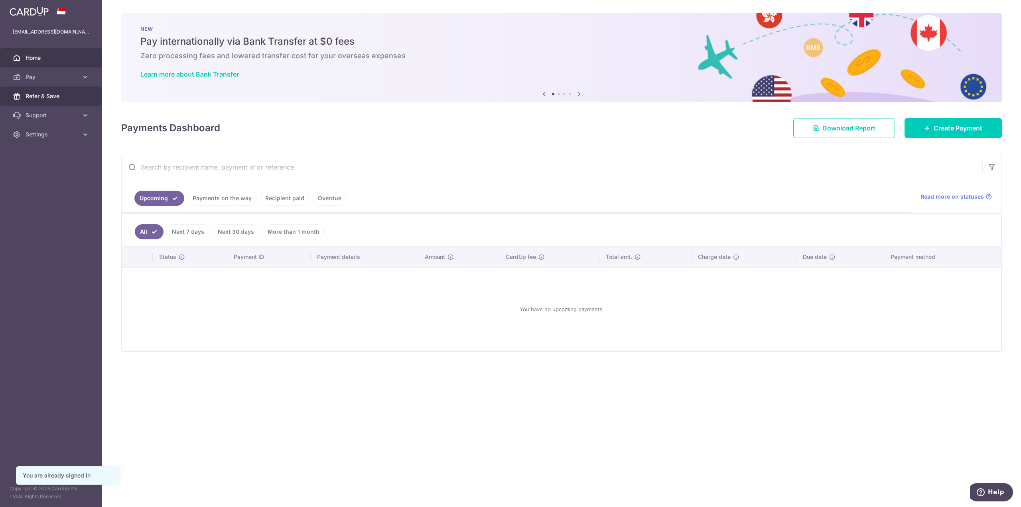
click at [57, 94] on span "Refer & Save" at bounding box center [52, 96] width 53 height 8
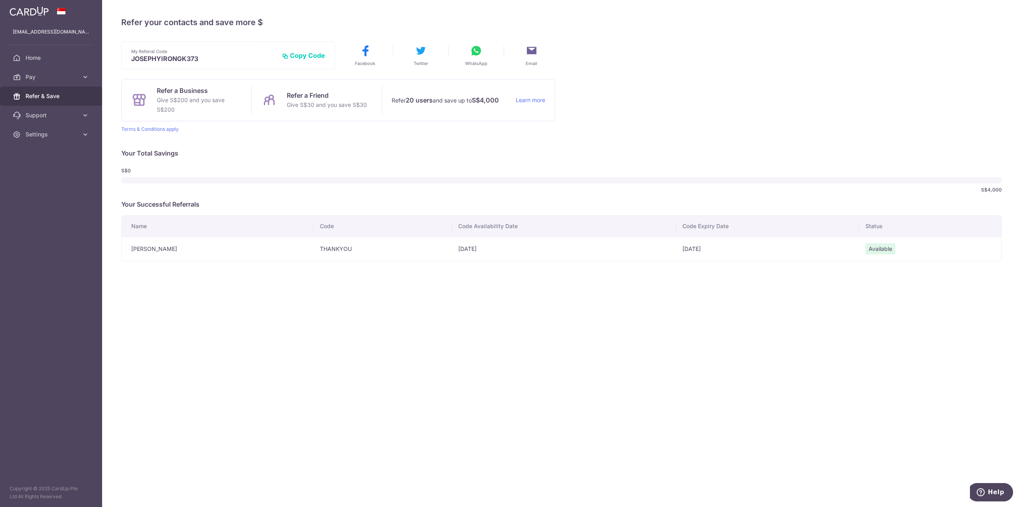
click at [713, 250] on td "23/08/2025" at bounding box center [767, 248] width 183 height 24
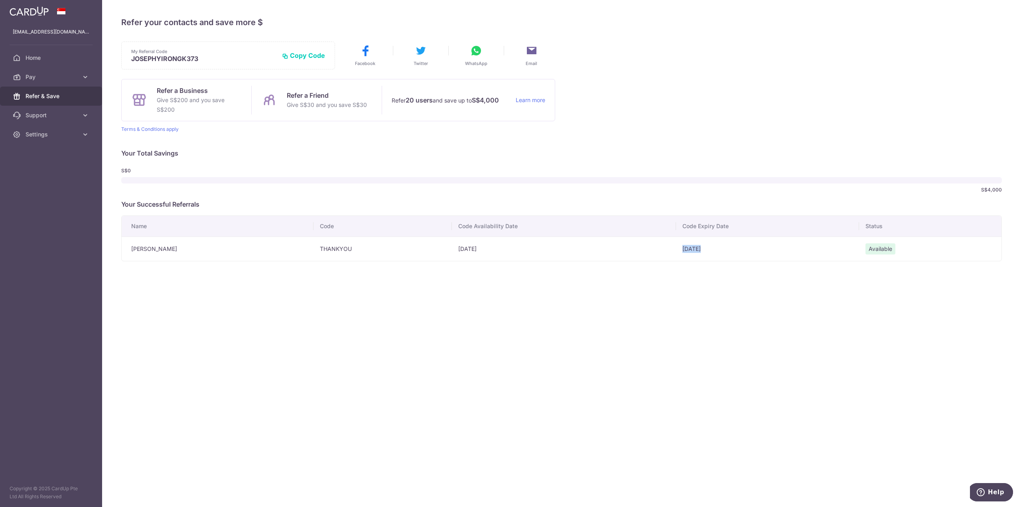
click at [713, 250] on td "23/08/2025" at bounding box center [767, 248] width 183 height 24
click at [704, 246] on td "23/08/2025" at bounding box center [767, 248] width 183 height 24
drag, startPoint x: 360, startPoint y: 249, endPoint x: 311, endPoint y: 248, distance: 49.1
click at [311, 248] on tr "Ryan Cheng An Ng THANKYOU 23/05/2025 23/08/2025 Available" at bounding box center [562, 248] width 880 height 24
click at [356, 298] on div "× Invite your friends via email To Send Invitations Sample From CardUp Subject …" at bounding box center [561, 253] width 919 height 507
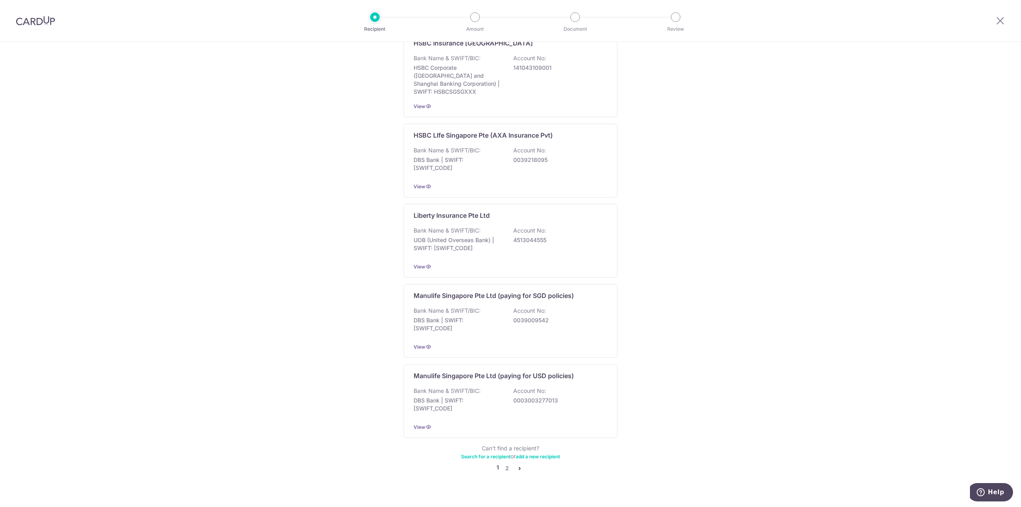
scroll to position [582, 0]
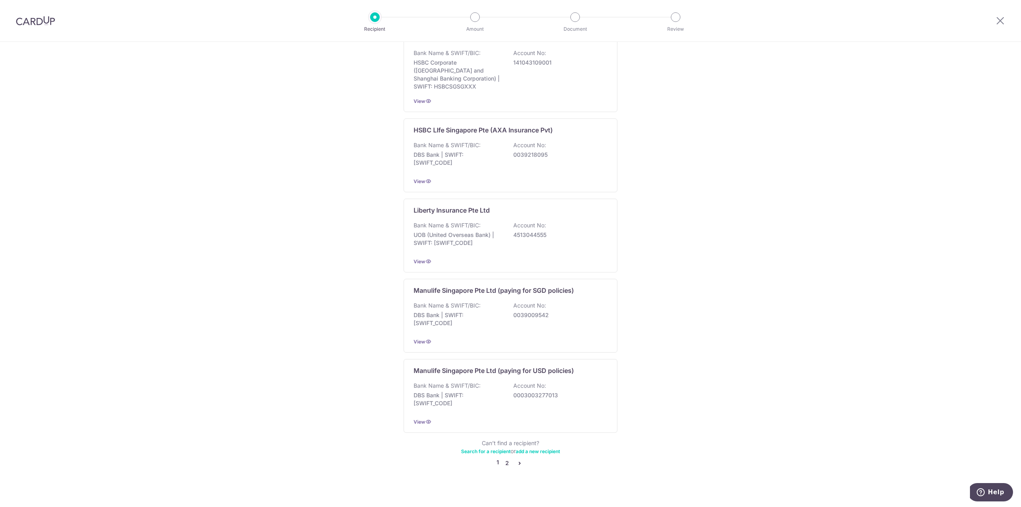
click at [506, 458] on link "2" at bounding box center [507, 463] width 10 height 10
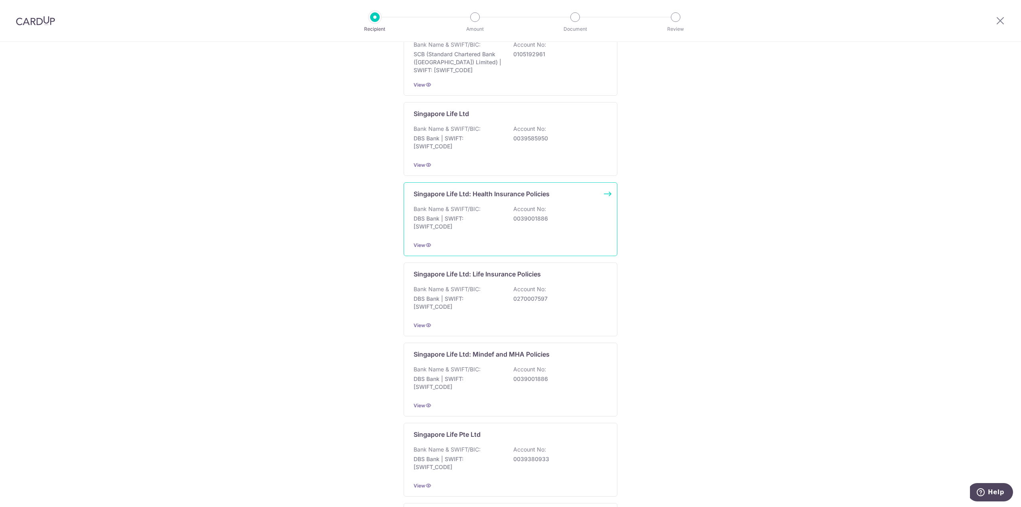
scroll to position [239, 0]
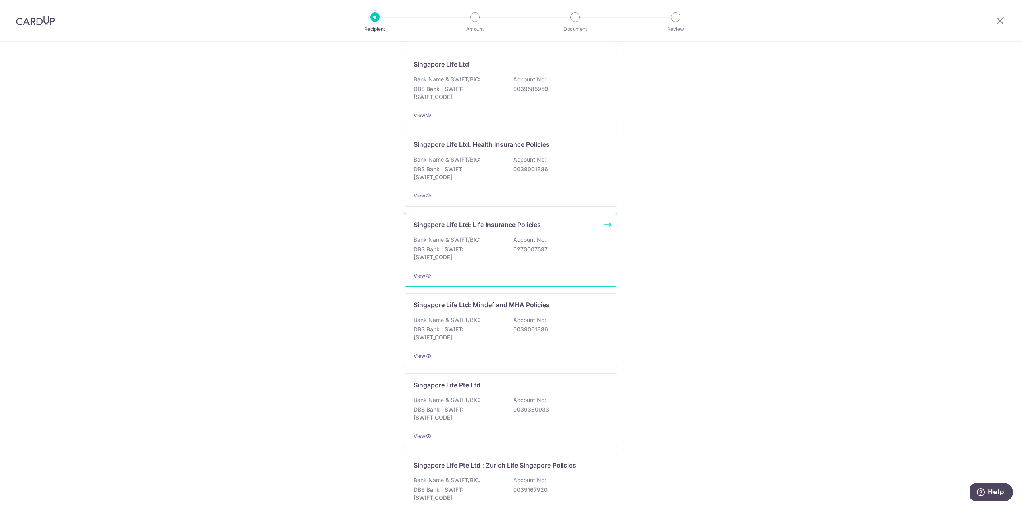
click at [504, 231] on div "Singapore Life Ltd: Life Insurance Policies Bank Name & SWIFT/BIC: DBS Bank | S…" at bounding box center [511, 250] width 214 height 74
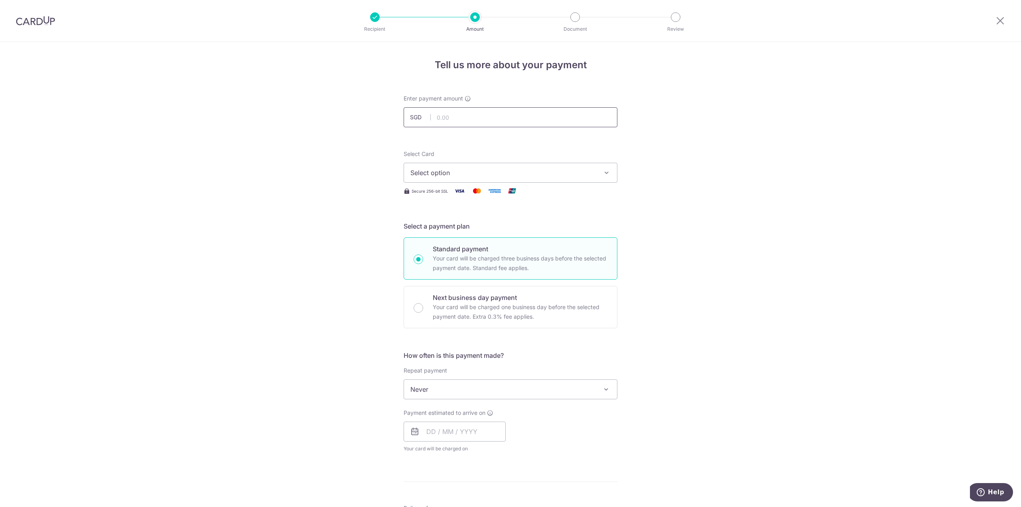
click at [477, 120] on input "text" at bounding box center [511, 117] width 214 height 20
type input "2,899.75"
click at [763, 224] on div "Tell us more about your payment Enter payment amount SGD 2,899.75 2899.75 Selec…" at bounding box center [510, 402] width 1021 height 721
click at [528, 164] on button "Select option" at bounding box center [511, 173] width 214 height 20
click at [508, 226] on span "**** 7406" at bounding box center [510, 230] width 200 height 10
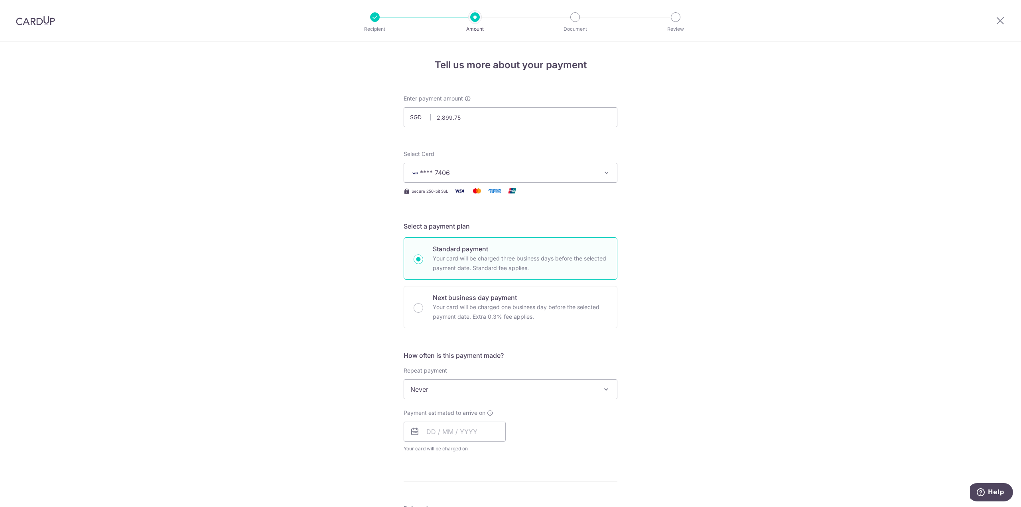
click at [766, 256] on div "Tell us more about your payment Enter payment amount SGD 2,899.75 2899.75 Selec…" at bounding box center [510, 402] width 1021 height 721
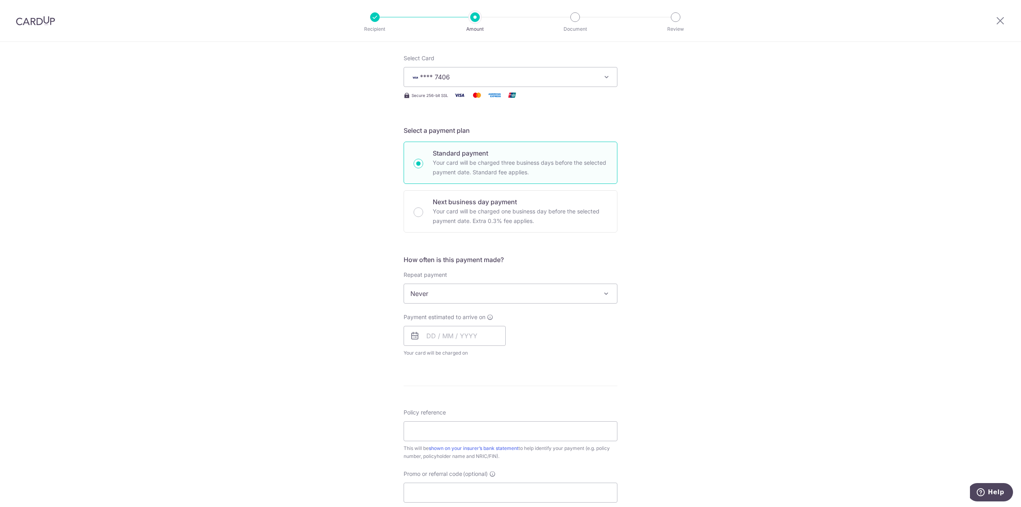
scroll to position [120, 0]
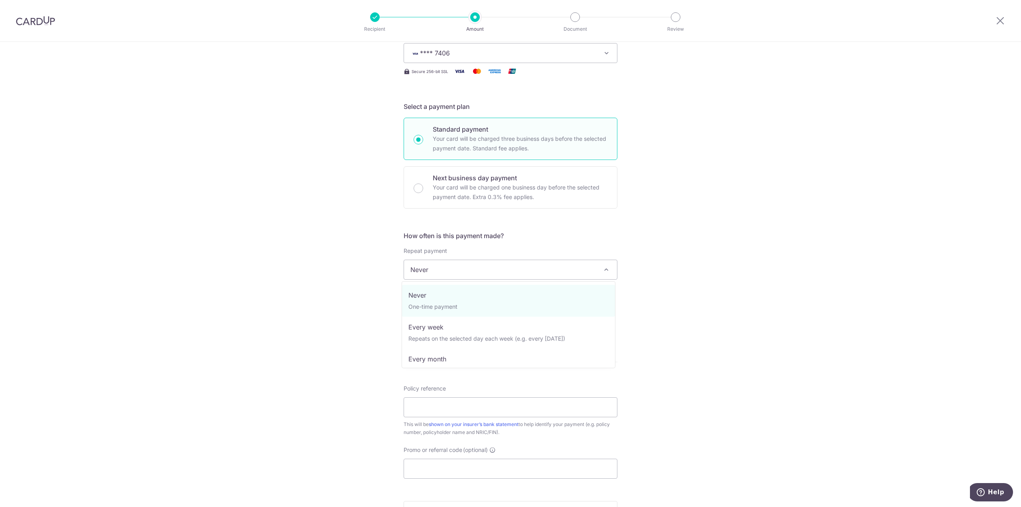
click at [488, 270] on span "Never" at bounding box center [510, 269] width 213 height 19
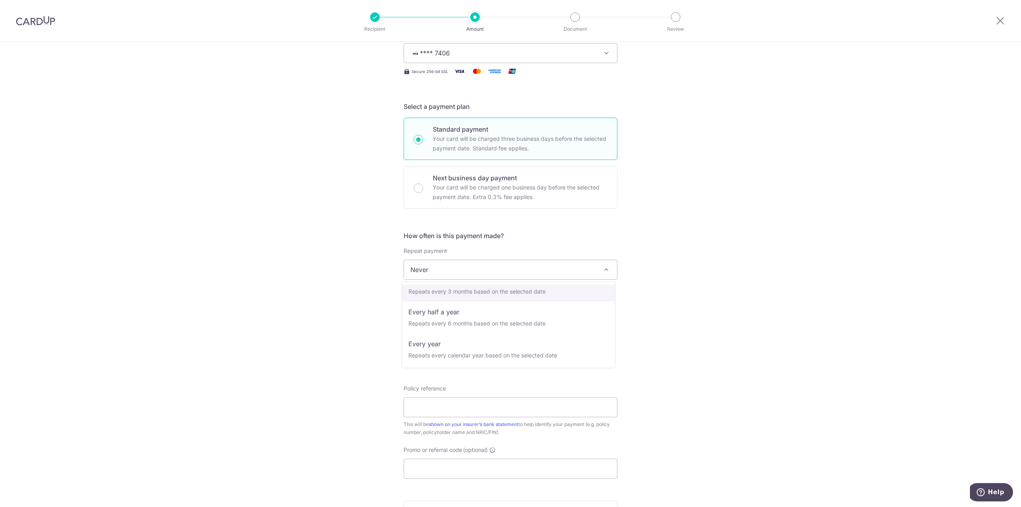
scroll to position [112, 0]
select select "6"
click at [463, 318] on input "text" at bounding box center [455, 312] width 102 height 20
drag, startPoint x: 837, startPoint y: 309, endPoint x: 824, endPoint y: 311, distance: 13.3
click at [837, 309] on div "Tell us more about your payment Enter payment amount SGD 2,899.75 2899.75 Selec…" at bounding box center [510, 286] width 1021 height 729
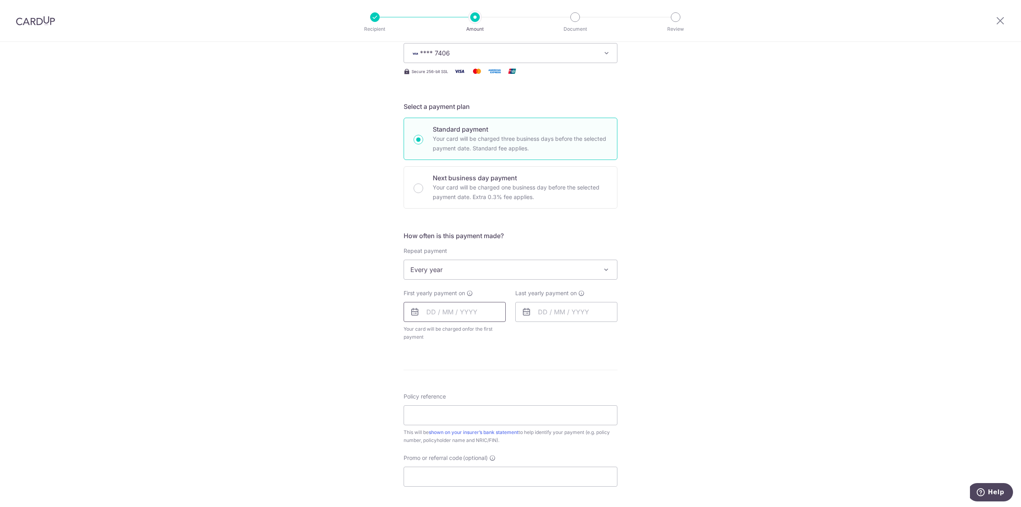
click at [449, 309] on input "text" at bounding box center [455, 312] width 102 height 20
drag, startPoint x: 428, startPoint y: 416, endPoint x: 733, endPoint y: 325, distance: 317.8
click at [429, 416] on link "18" at bounding box center [435, 416] width 13 height 13
type input "[DATE]"
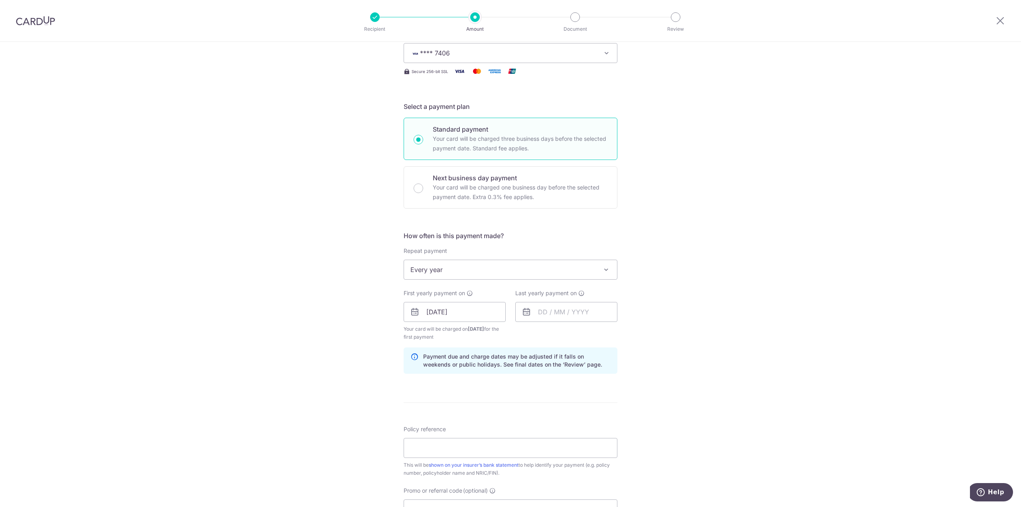
click at [747, 324] on div "Tell us more about your payment Enter payment amount SGD 2,899.75 2899.75 Selec…" at bounding box center [510, 303] width 1021 height 762
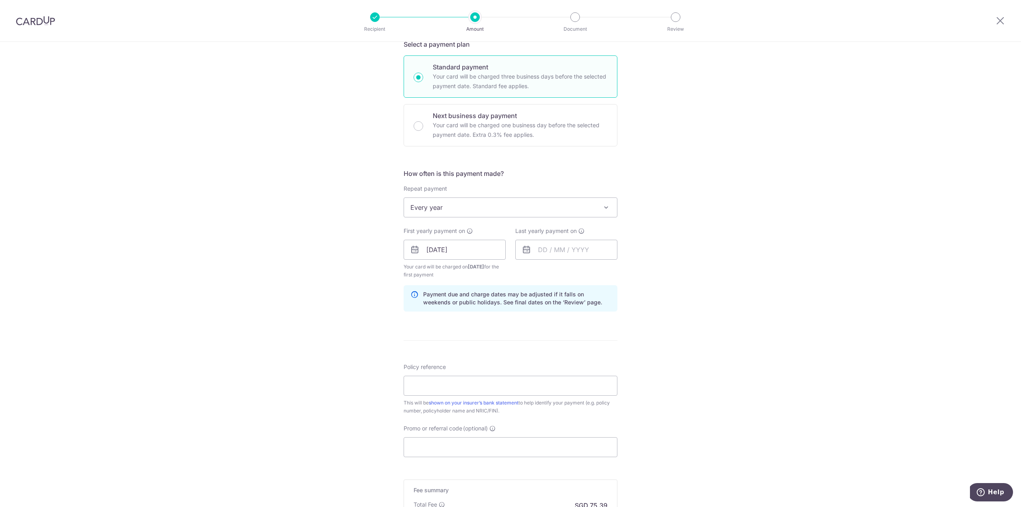
scroll to position [199, 0]
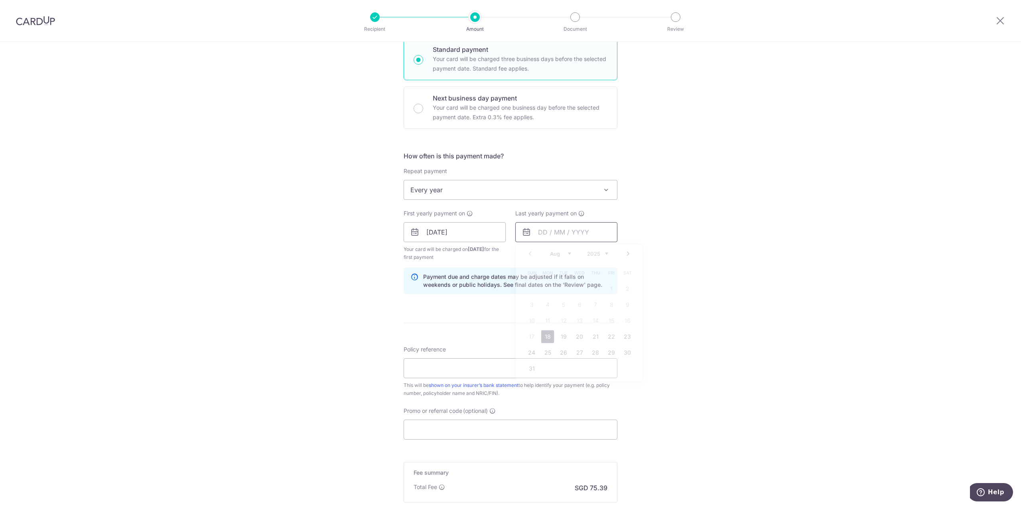
click at [559, 232] on input "text" at bounding box center [566, 232] width 102 height 20
click at [605, 254] on select "2025 2026 2027 2028 2029 2030 2031 2032 2033 2034 2035" at bounding box center [597, 253] width 21 height 6
click at [559, 337] on link "18" at bounding box center [563, 336] width 13 height 13
click at [749, 280] on div "Tell us more about your payment Enter payment amount SGD 2,899.75 2899.75 Selec…" at bounding box center [510, 223] width 1021 height 762
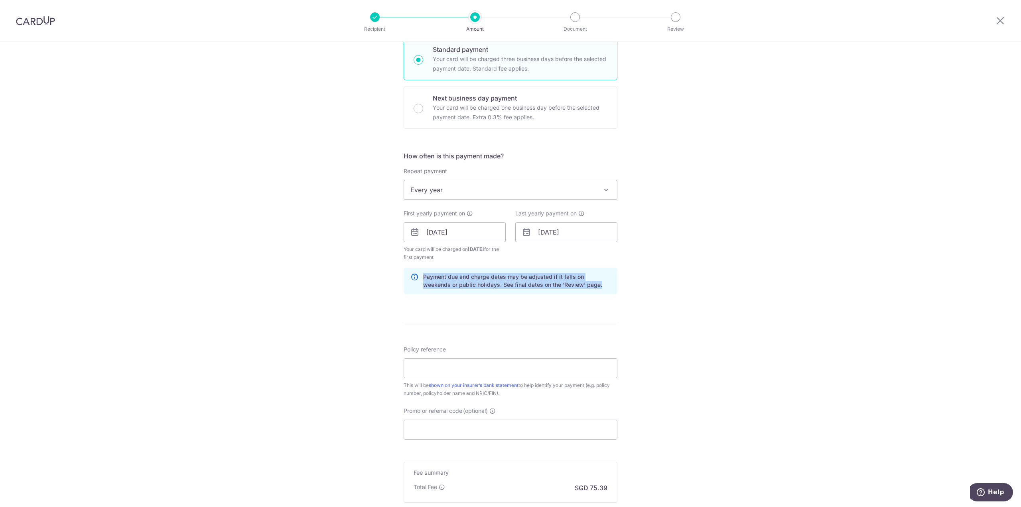
click at [749, 280] on div "Tell us more about your payment Enter payment amount SGD 2,899.75 2899.75 Selec…" at bounding box center [510, 223] width 1021 height 762
click at [585, 227] on input "[DATE]" at bounding box center [566, 232] width 102 height 20
click at [603, 252] on select "2025 2026 2027 2028 2029 2030 2031 2032 2033 2034 2035" at bounding box center [597, 253] width 21 height 6
click at [578, 319] on link "18" at bounding box center [579, 320] width 13 height 13
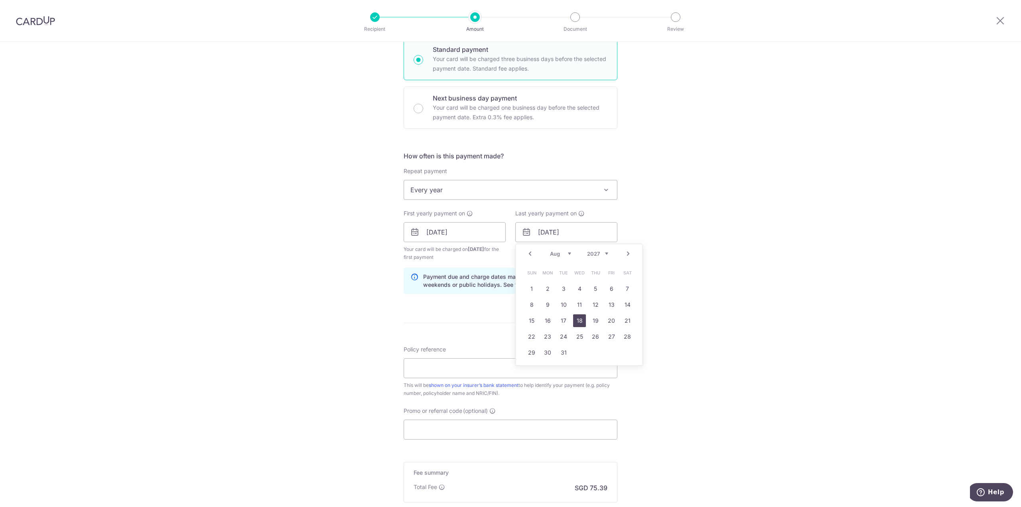
type input "[DATE]"
click at [727, 260] on div "Tell us more about your payment Enter payment amount SGD 2,899.75 2899.75 Selec…" at bounding box center [510, 223] width 1021 height 762
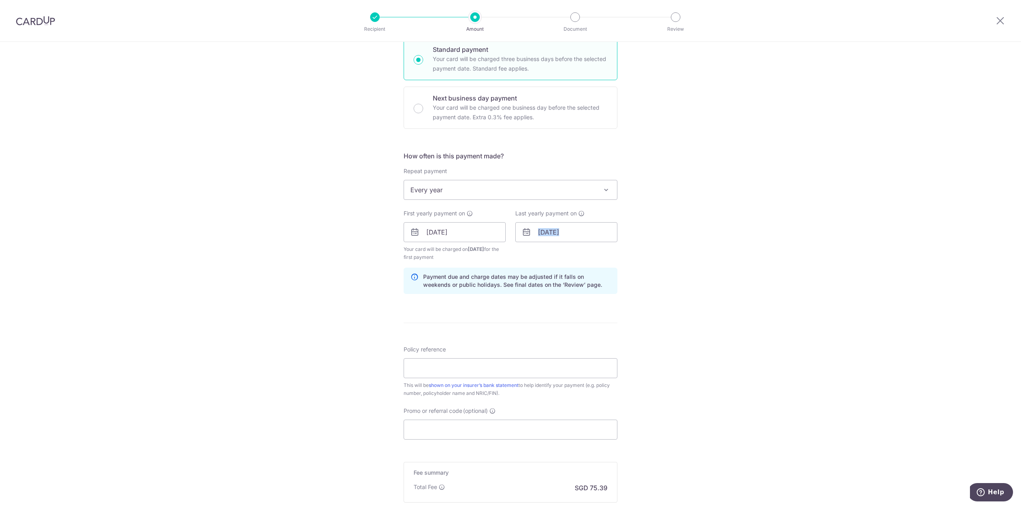
click at [727, 260] on div "Tell us more about your payment Enter payment amount SGD 2,899.75 2899.75 Selec…" at bounding box center [510, 223] width 1021 height 762
click at [728, 240] on div "Tell us more about your payment Enter payment amount SGD 2,899.75 2899.75 Selec…" at bounding box center [510, 223] width 1021 height 762
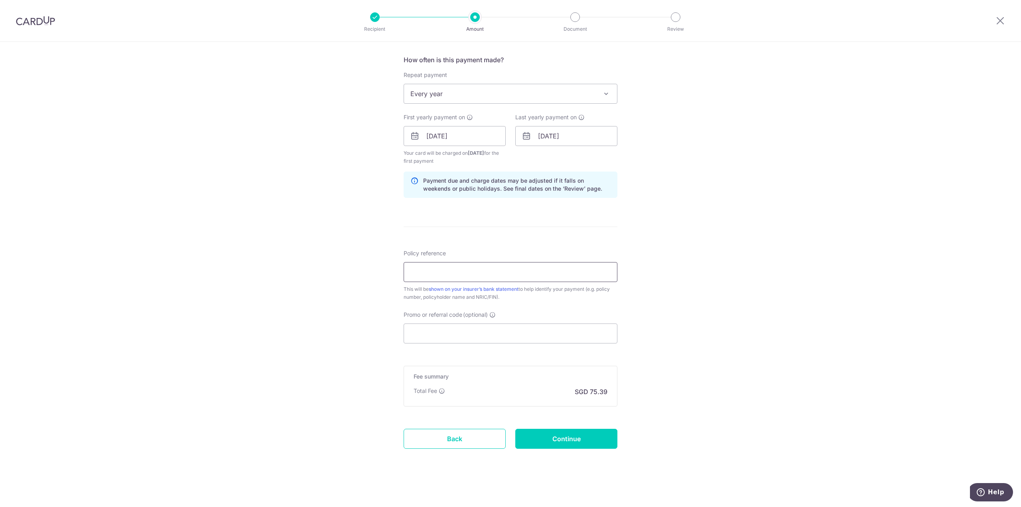
scroll to position [297, 0]
click at [493, 265] on input "Policy reference" at bounding box center [511, 270] width 214 height 20
type input "06449667"
click at [740, 312] on div "Tell us more about your payment Enter payment amount SGD 2,899.75 2899.75 Selec…" at bounding box center [510, 126] width 1021 height 762
click at [532, 337] on input "Promo or referral code (optional)" at bounding box center [511, 332] width 214 height 20
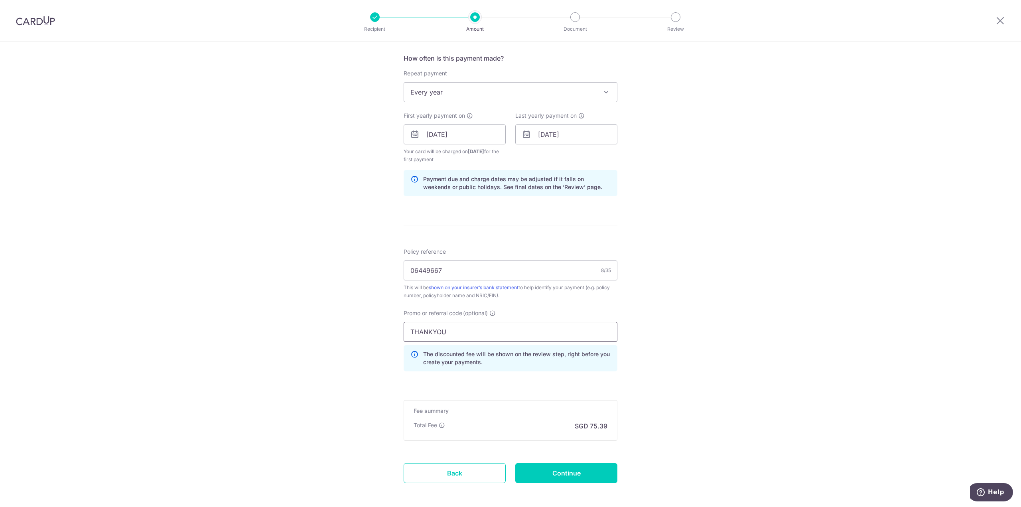
type input "THANKYOU"
click at [761, 315] on div "Tell us more about your payment Enter payment amount SGD 2,899.75 2899.75 Selec…" at bounding box center [510, 144] width 1021 height 798
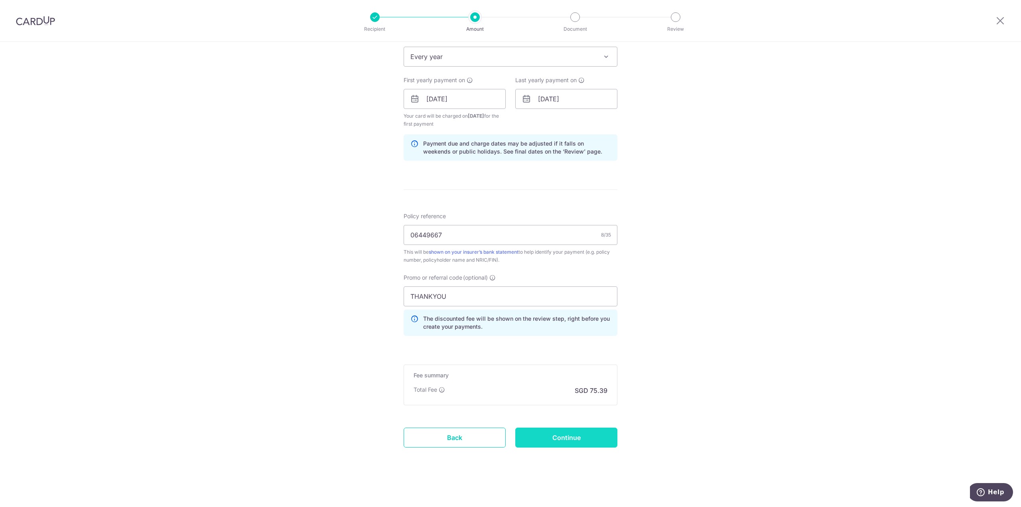
scroll to position [333, 0]
click at [572, 435] on input "Continue" at bounding box center [566, 437] width 102 height 20
type input "Create Schedule"
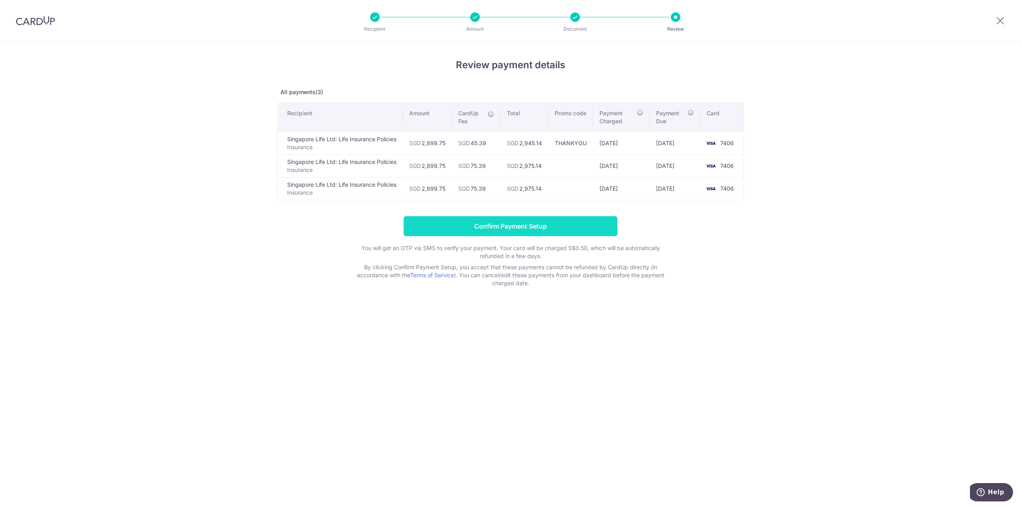
click at [522, 228] on input "Confirm Payment Setup" at bounding box center [511, 226] width 214 height 20
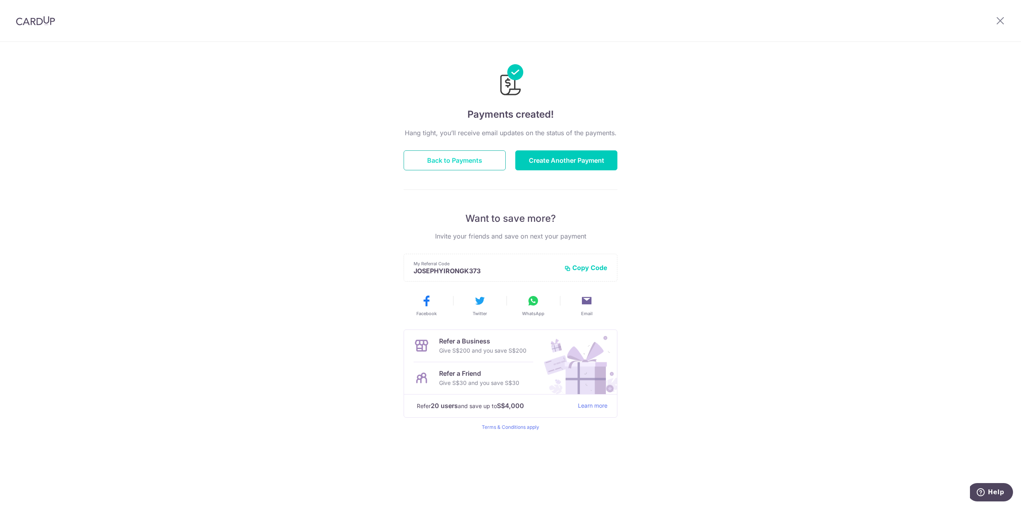
click at [474, 156] on button "Back to Payments" at bounding box center [455, 160] width 102 height 20
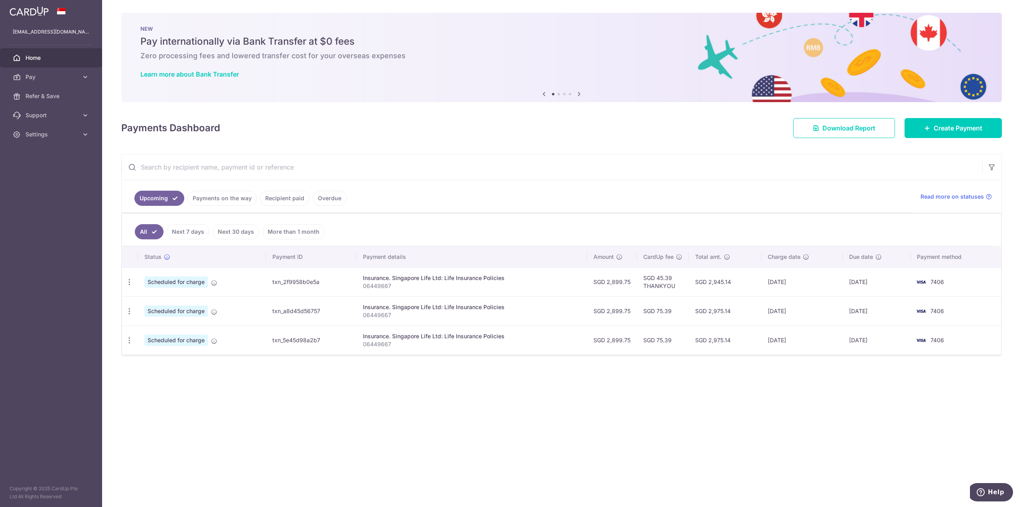
click at [597, 388] on div "× Pause Schedule Pause all future payments in this series Pause just this one p…" at bounding box center [561, 253] width 919 height 507
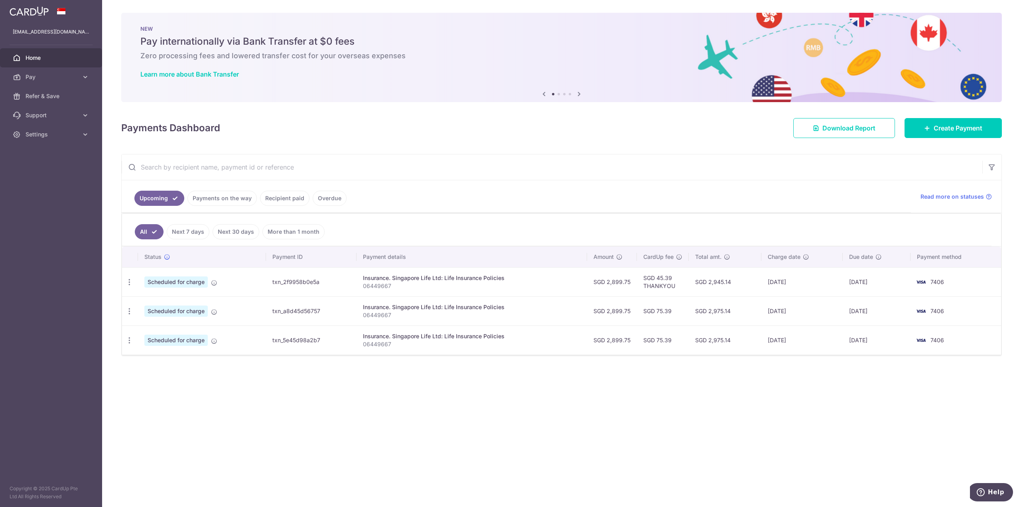
click at [541, 385] on div "× Pause Schedule Pause all future payments in this series Pause just this one p…" at bounding box center [561, 253] width 919 height 507
click at [129, 286] on icon "button" at bounding box center [129, 282] width 8 height 8
click at [359, 363] on div "Status Payment ID Payment details Amount CardUp fee Total amt. Charge date Due …" at bounding box center [561, 310] width 879 height 129
click at [366, 408] on div "× Pause Schedule Pause all future payments in this series Pause just this one p…" at bounding box center [561, 253] width 919 height 507
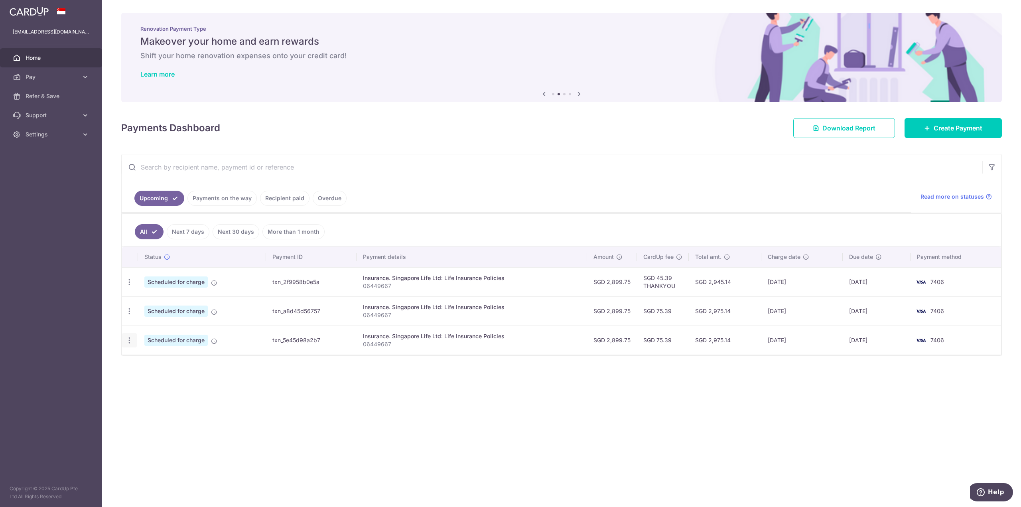
click at [128, 286] on icon "button" at bounding box center [129, 282] width 8 height 8
click at [163, 382] on span "Cancel payment" at bounding box center [171, 382] width 53 height 10
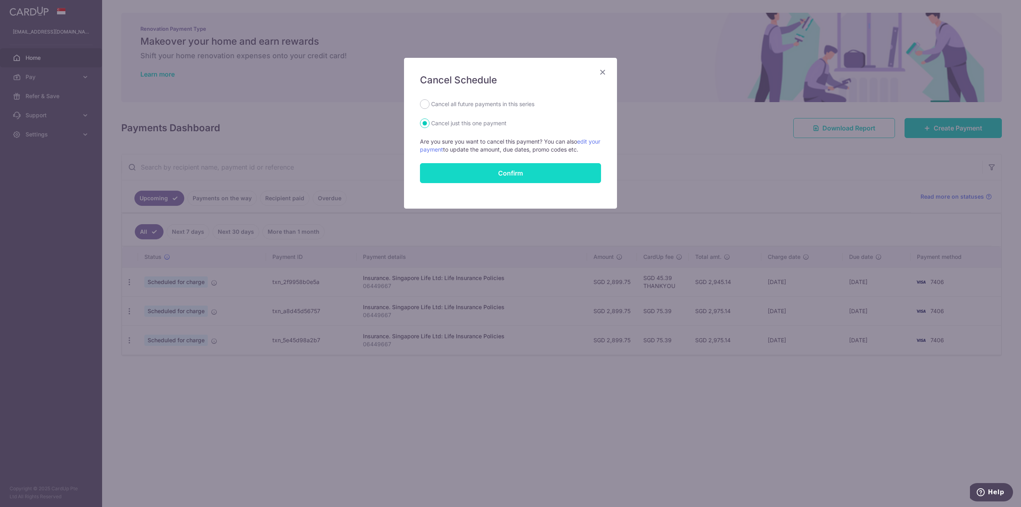
click at [509, 174] on input "Confirm" at bounding box center [510, 173] width 181 height 20
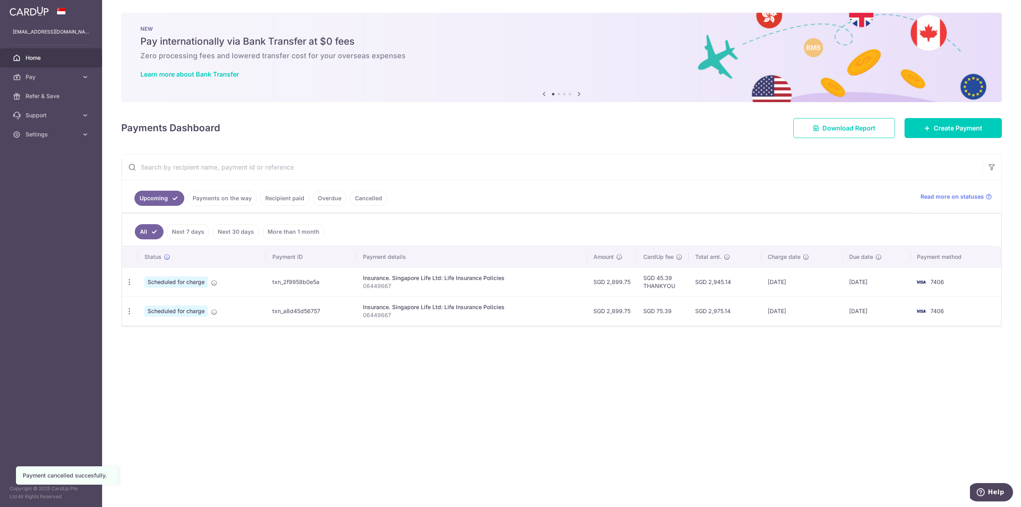
click at [248, 383] on div "× Pause Schedule Pause all future payments in this series Pause just this one p…" at bounding box center [561, 253] width 919 height 507
click at [260, 381] on div "× Pause Schedule Pause all future payments in this series Pause just this one p…" at bounding box center [561, 253] width 919 height 507
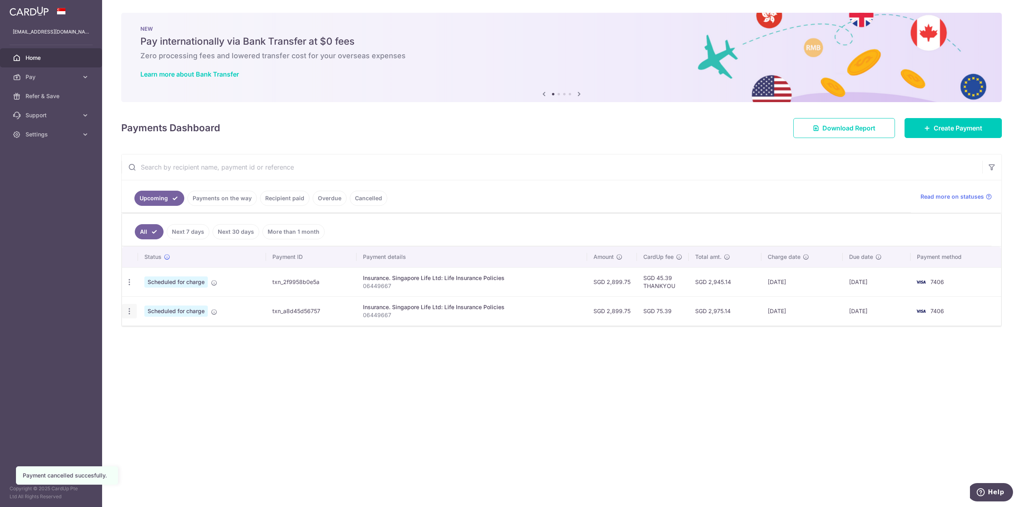
click at [130, 286] on icon "button" at bounding box center [129, 282] width 8 height 8
click at [177, 354] on span "Cancel payment" at bounding box center [171, 353] width 53 height 10
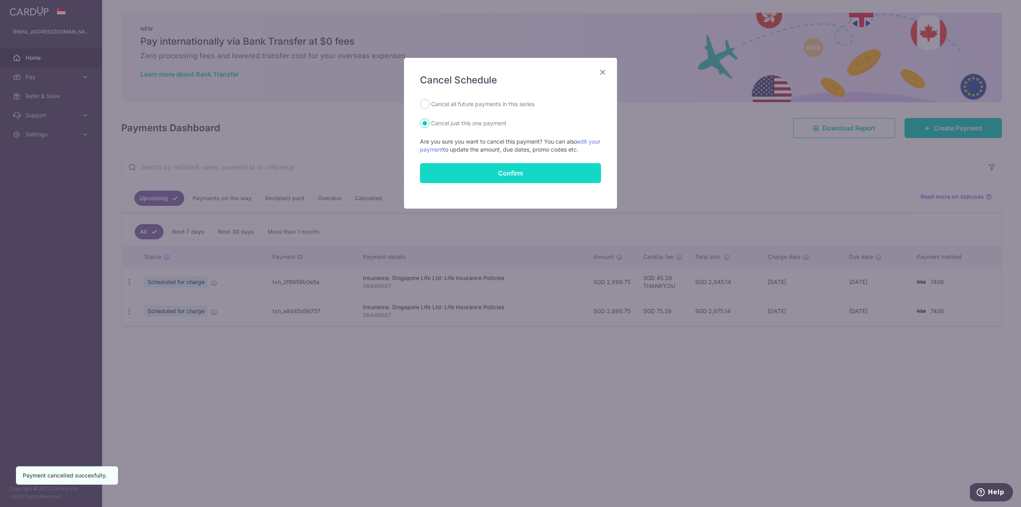
click at [505, 176] on input "Confirm" at bounding box center [510, 173] width 181 height 20
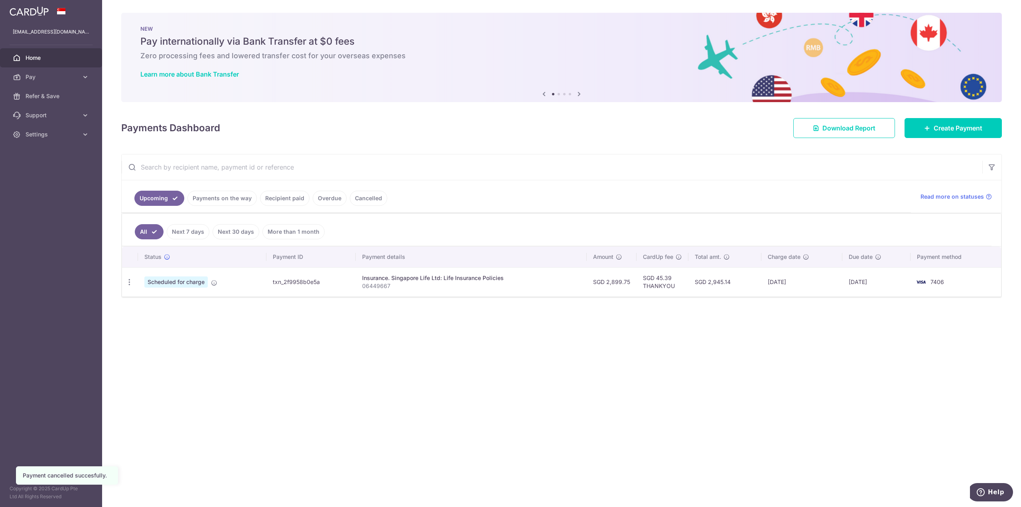
click at [567, 337] on div "× Pause Schedule Pause all future payments in this series Pause just this one p…" at bounding box center [561, 253] width 919 height 507
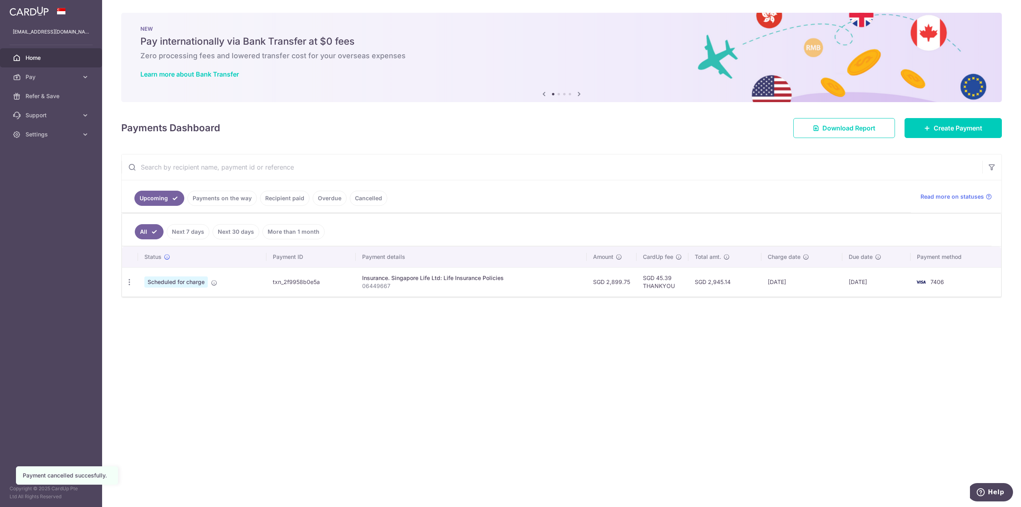
click at [567, 337] on div "× Pause Schedule Pause all future payments in this series Pause just this one p…" at bounding box center [561, 253] width 919 height 507
click at [527, 329] on div "× Pause Schedule Pause all future payments in this series Pause just this one p…" at bounding box center [561, 253] width 919 height 507
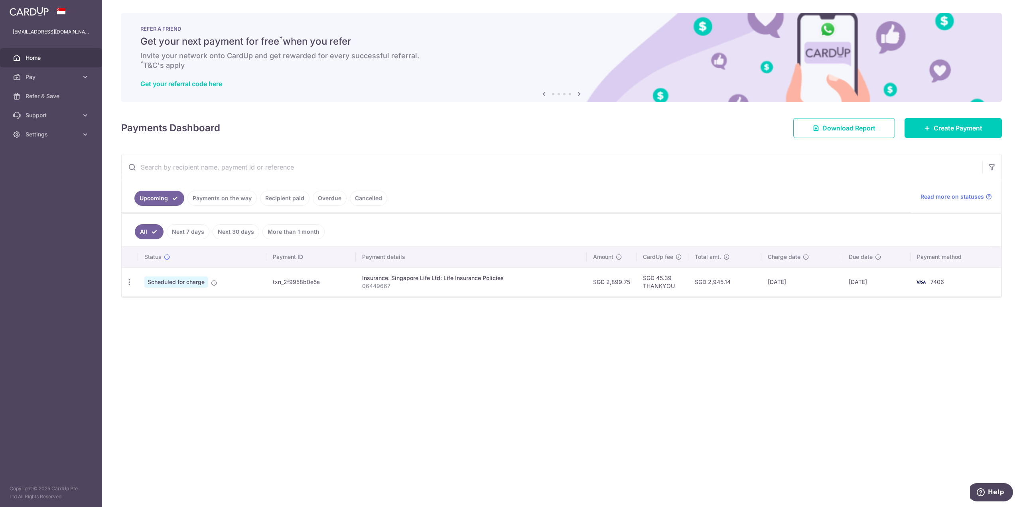
click at [546, 350] on div "× Pause Schedule Pause all future payments in this series Pause just this one p…" at bounding box center [561, 253] width 919 height 507
click at [529, 370] on div "× Pause Schedule Pause all future payments in this series Pause just this one p…" at bounding box center [561, 253] width 919 height 507
